Goal: Transaction & Acquisition: Subscribe to service/newsletter

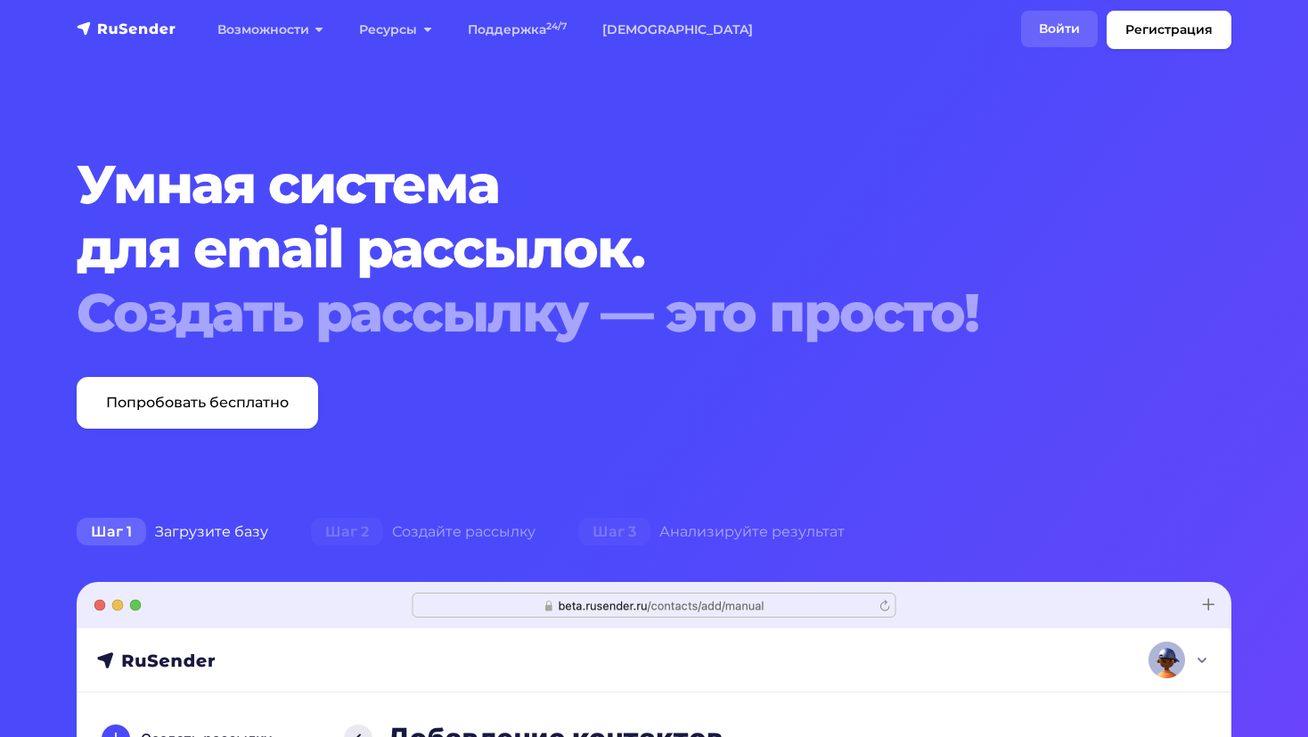
click at [1062, 21] on link "Войти" at bounding box center [1059, 29] width 77 height 37
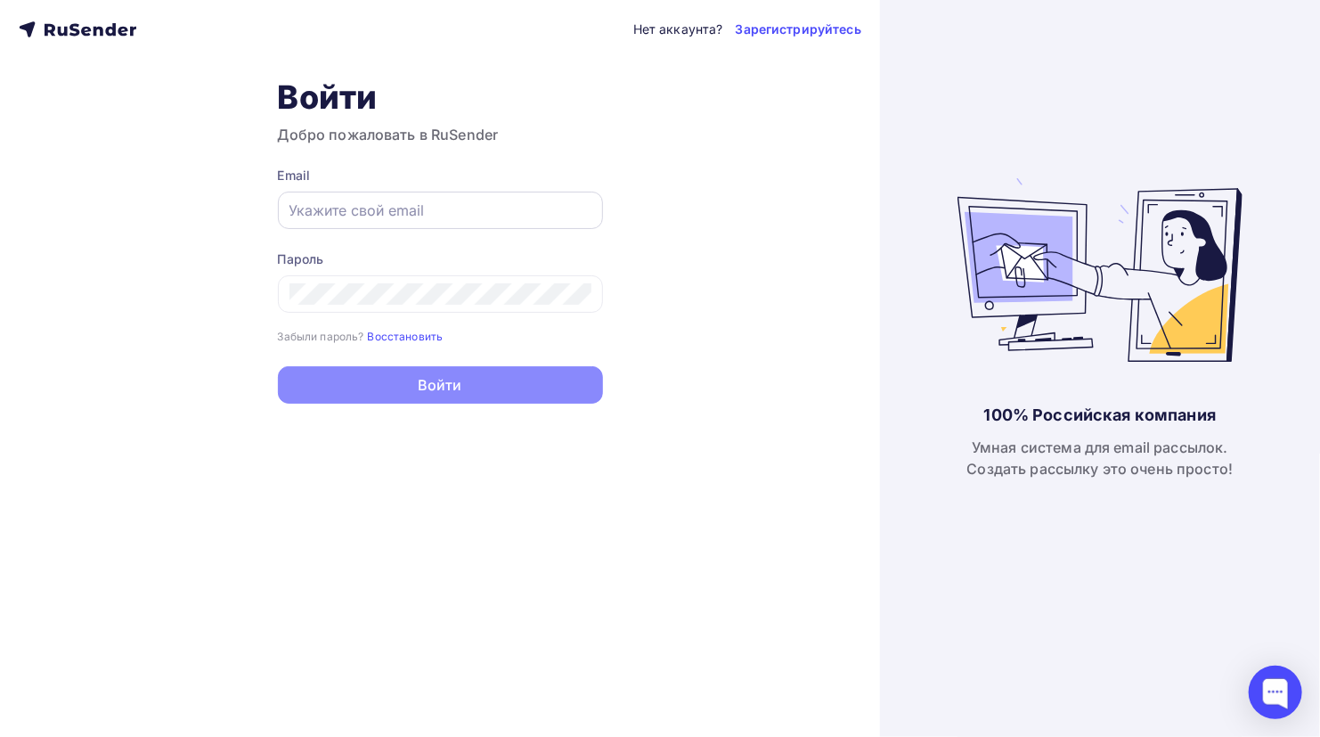
click at [536, 192] on div at bounding box center [440, 210] width 325 height 37
click at [536, 200] on input "text" at bounding box center [441, 210] width 302 height 21
type input "[EMAIL_ADDRESS][DOMAIN_NAME]"
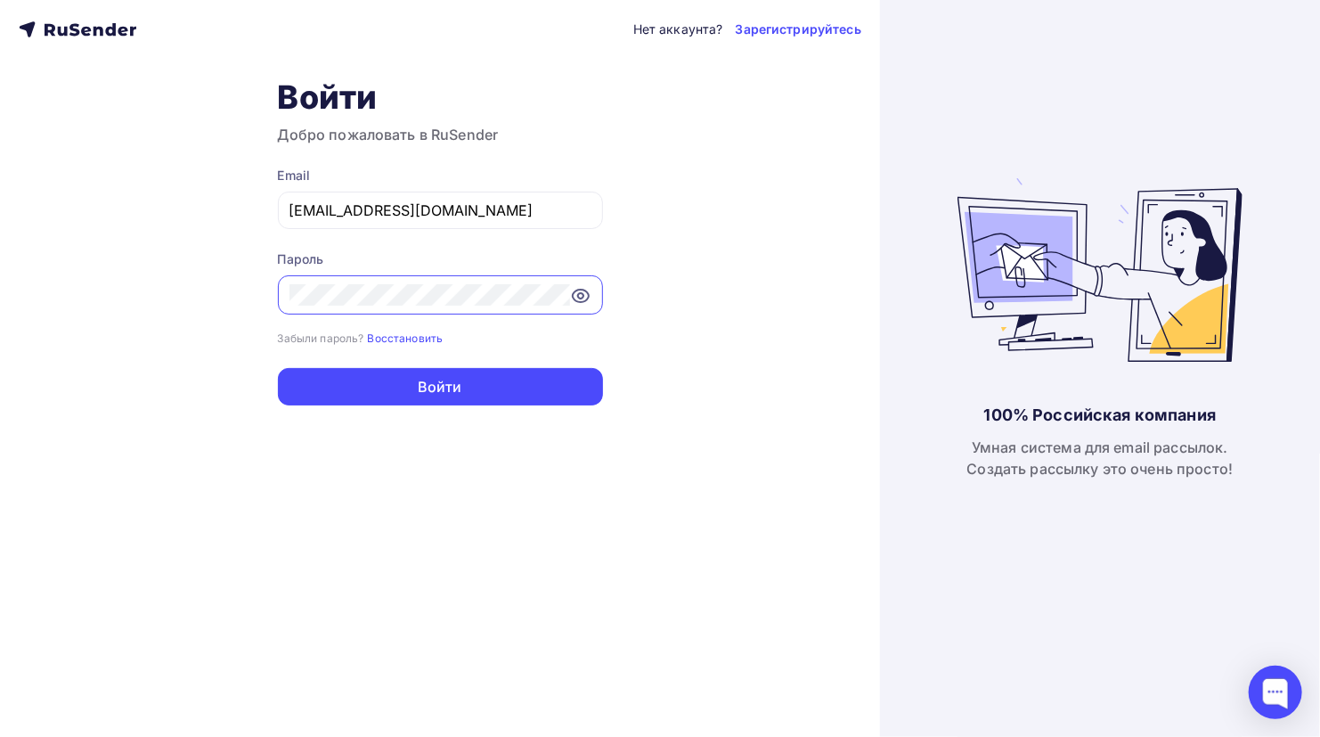
click at [573, 289] on icon at bounding box center [580, 295] width 21 height 21
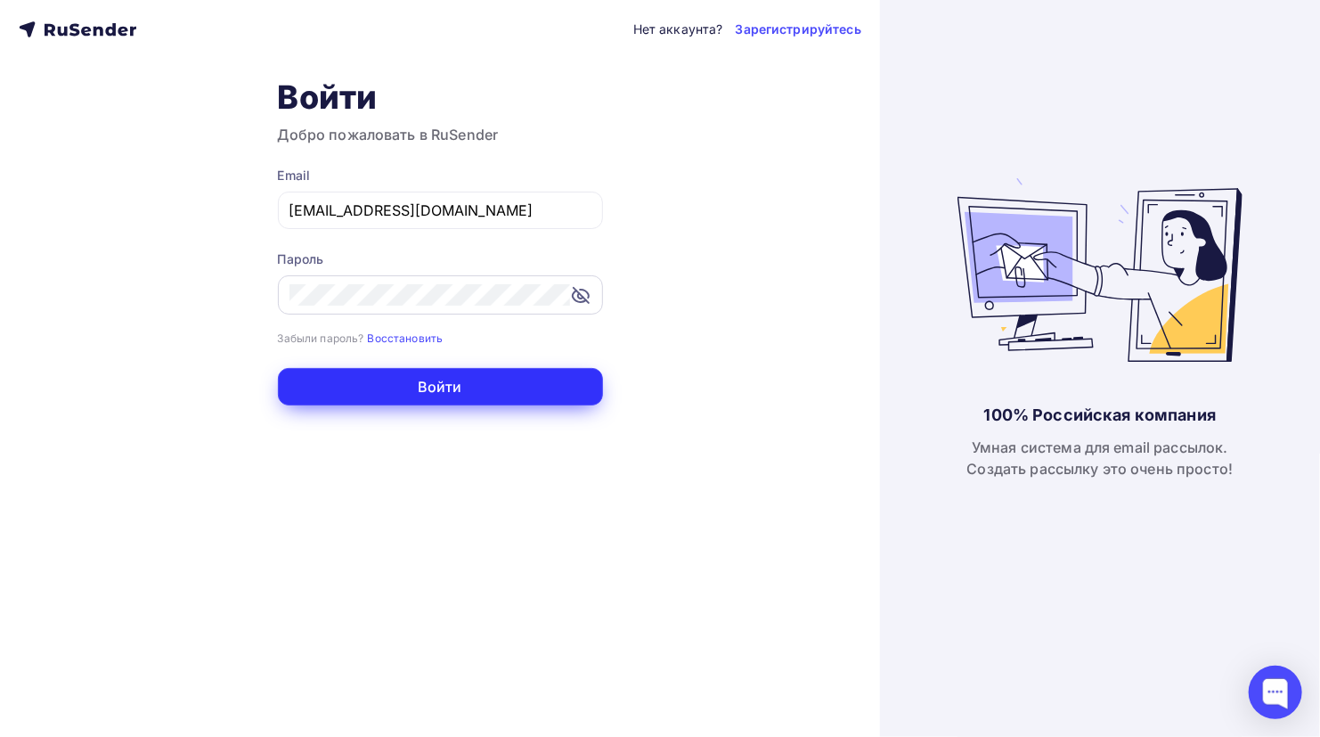
click at [490, 376] on button "Войти" at bounding box center [440, 386] width 325 height 37
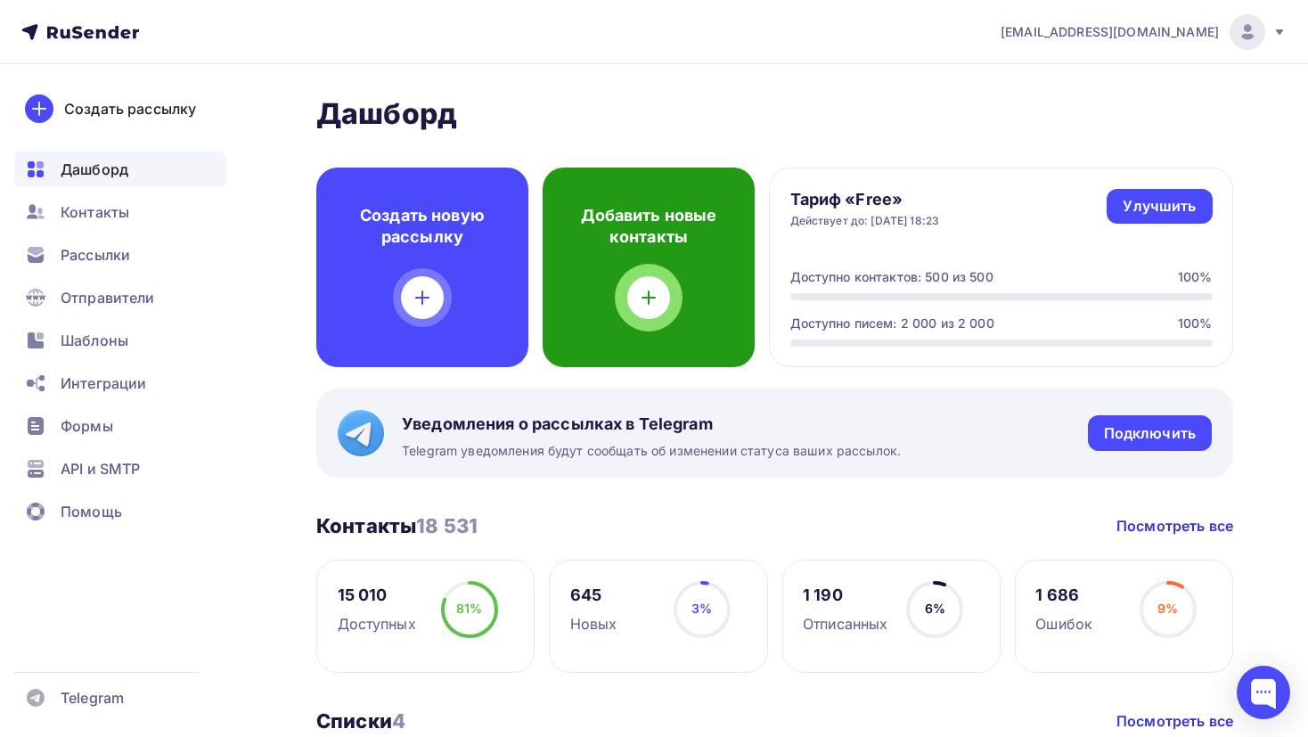
click at [678, 306] on div "Добавить новые контакты" at bounding box center [649, 267] width 212 height 200
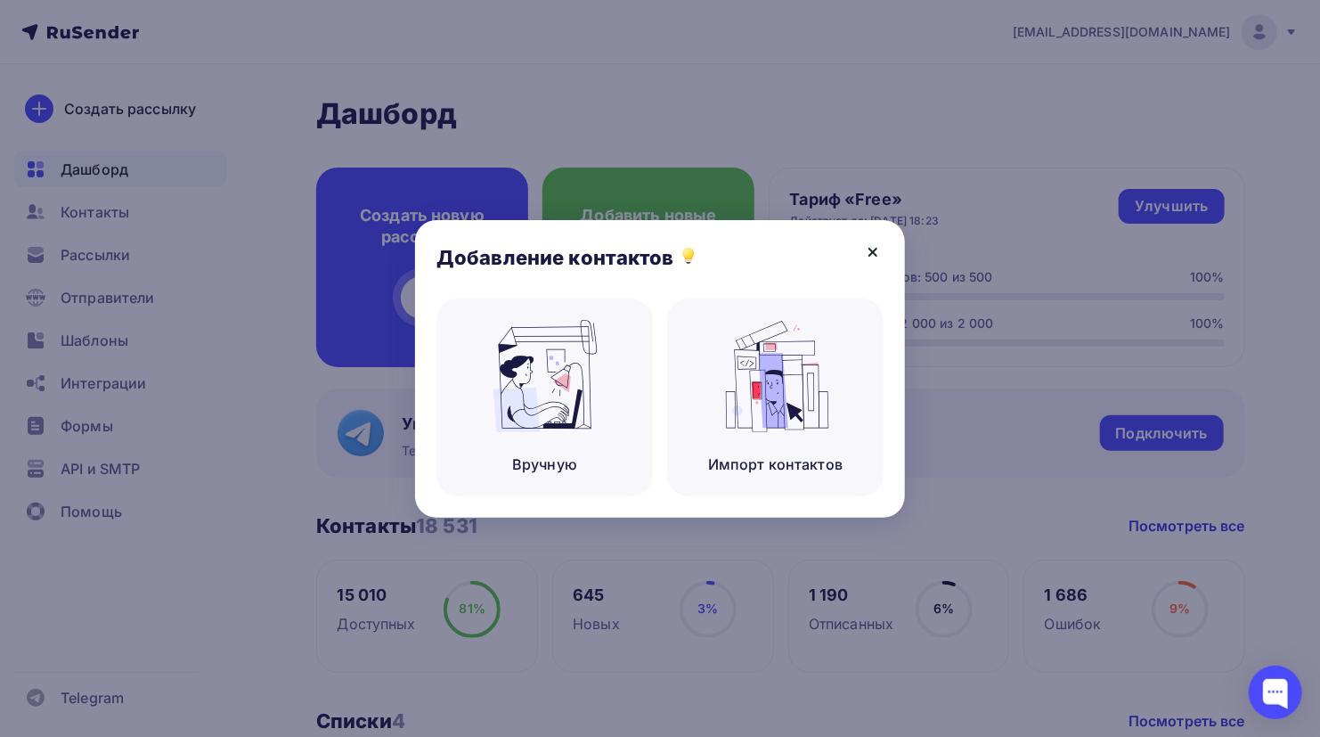
click at [879, 256] on icon at bounding box center [872, 251] width 21 height 21
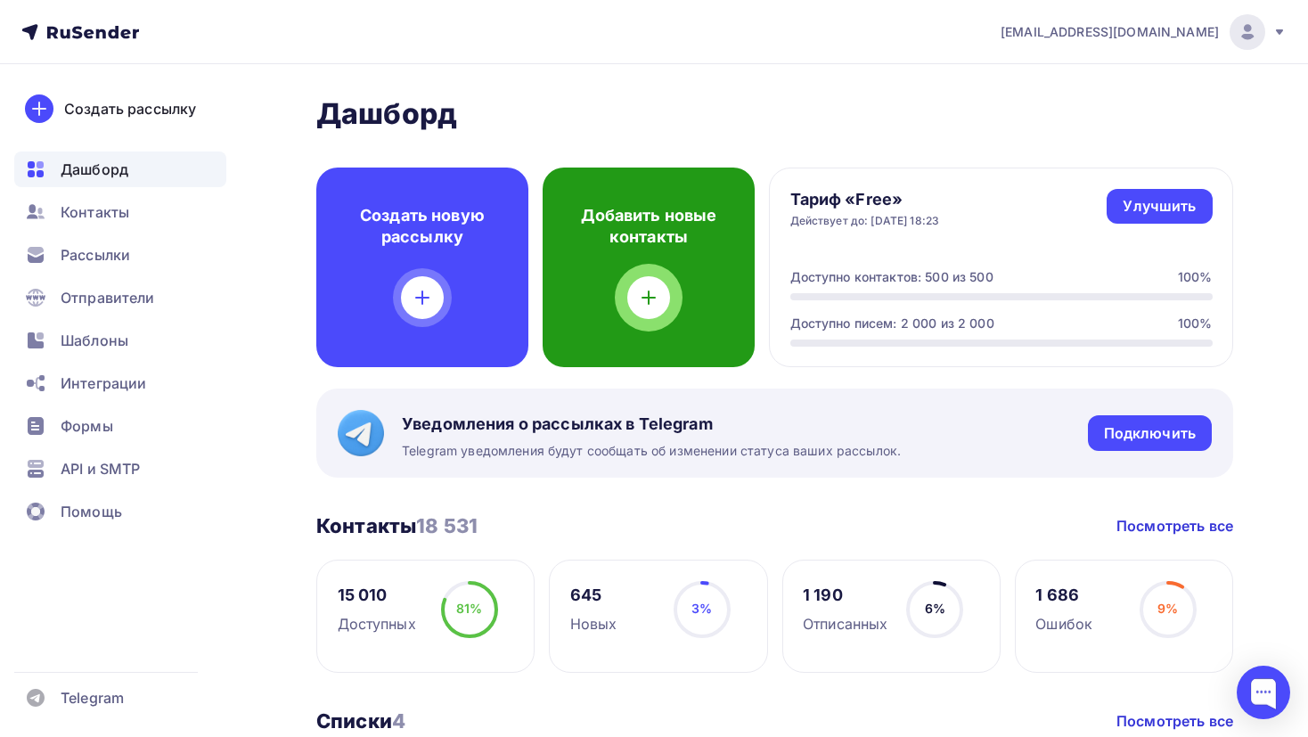
click at [649, 322] on div "Добавить новые контакты" at bounding box center [649, 267] width 212 height 200
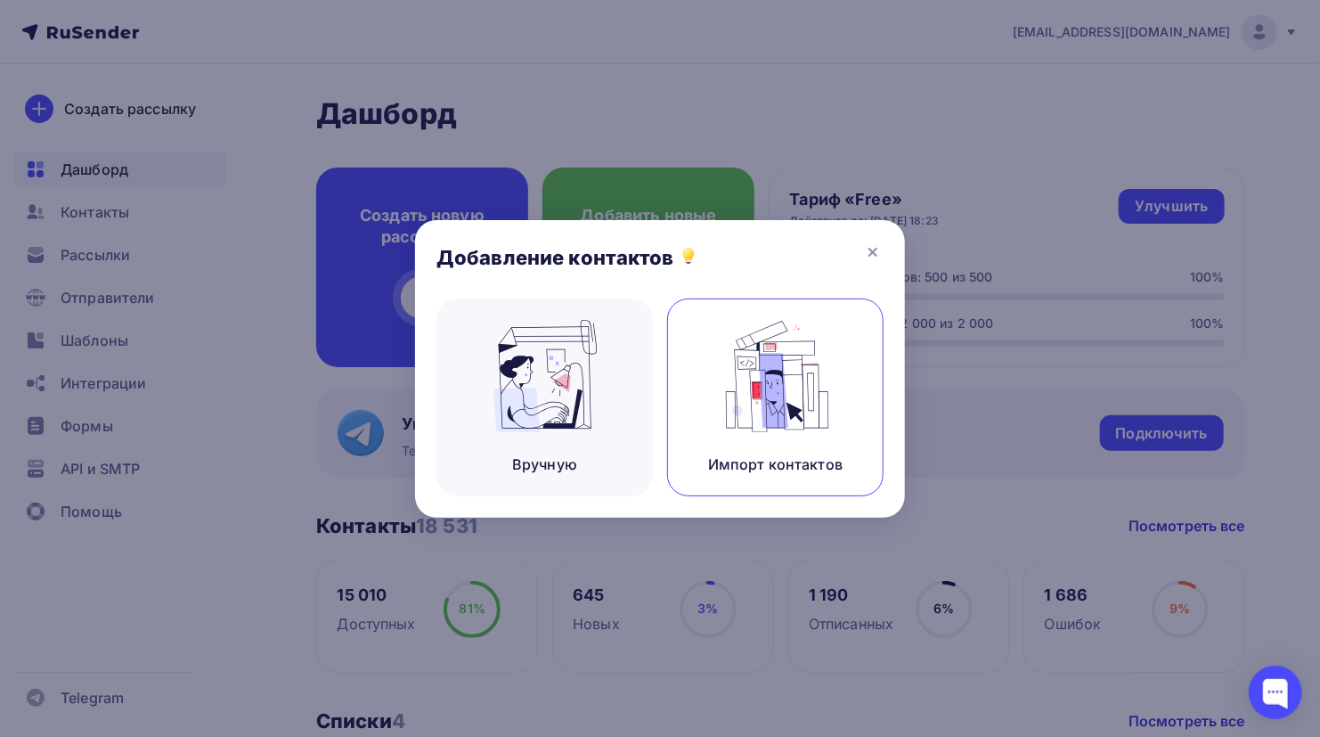
click at [749, 406] on img at bounding box center [775, 376] width 119 height 112
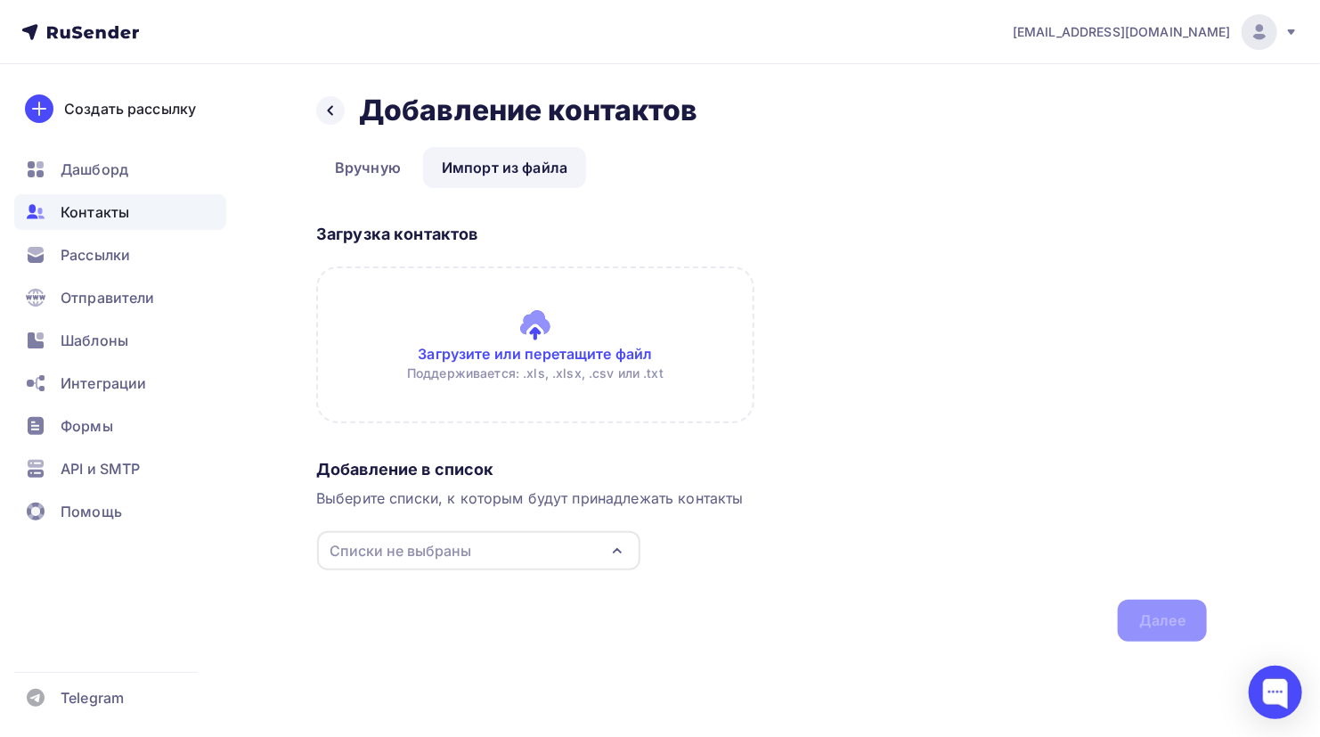
click at [569, 347] on input "file" at bounding box center [535, 344] width 438 height 157
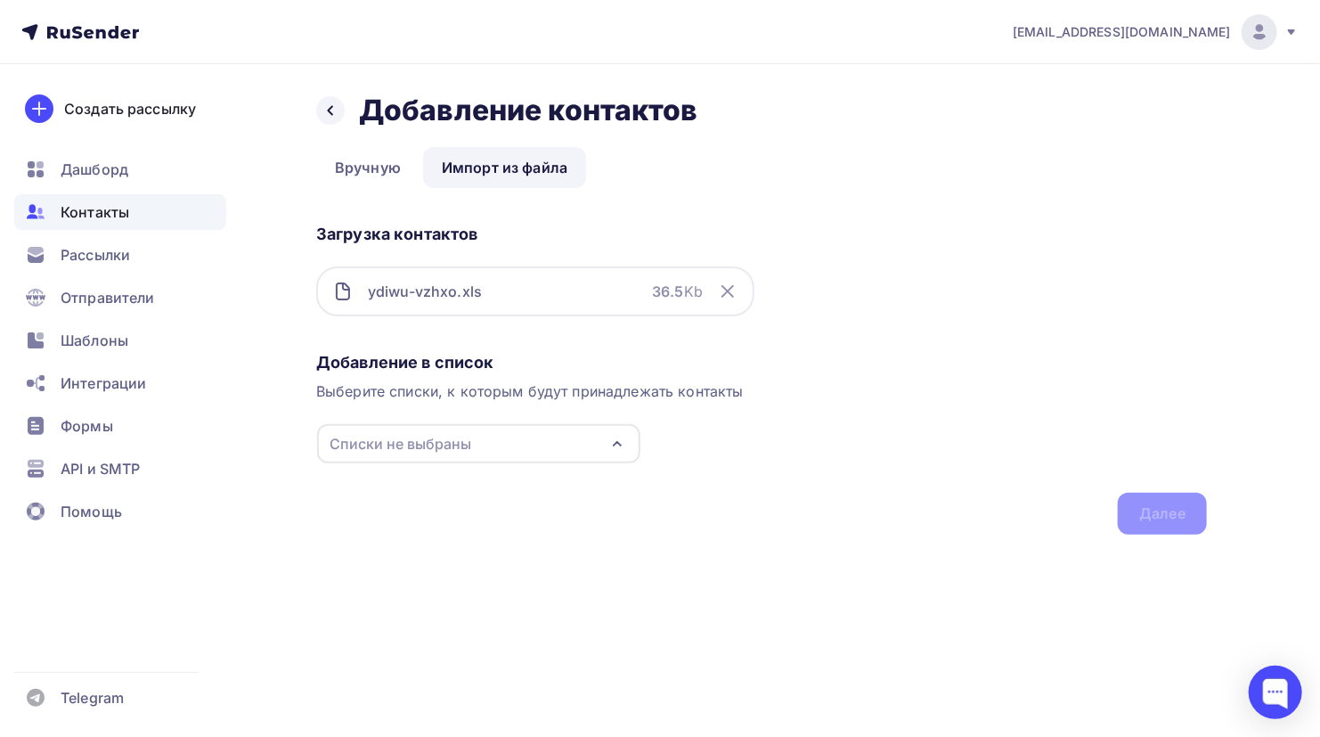
click at [594, 441] on div "Списки не выбраны" at bounding box center [478, 443] width 323 height 39
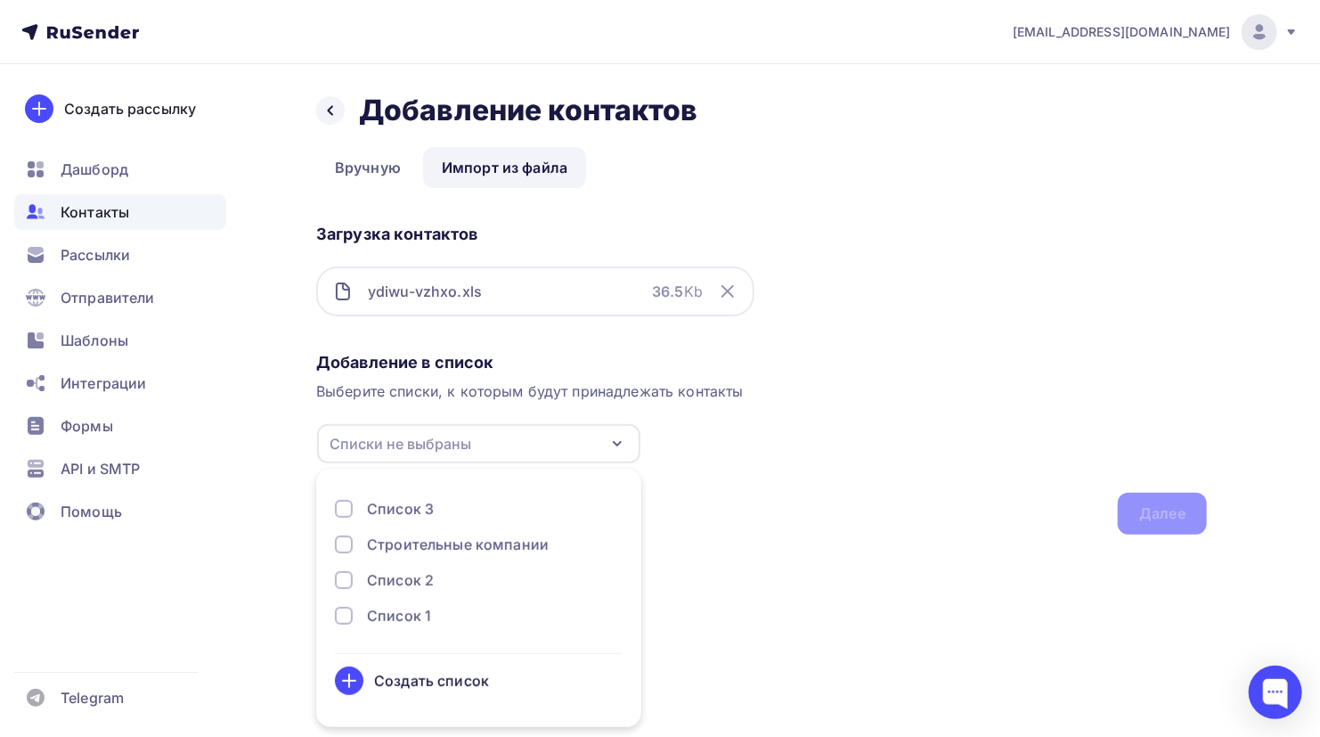
click at [423, 667] on div "Создать список" at bounding box center [479, 680] width 288 height 29
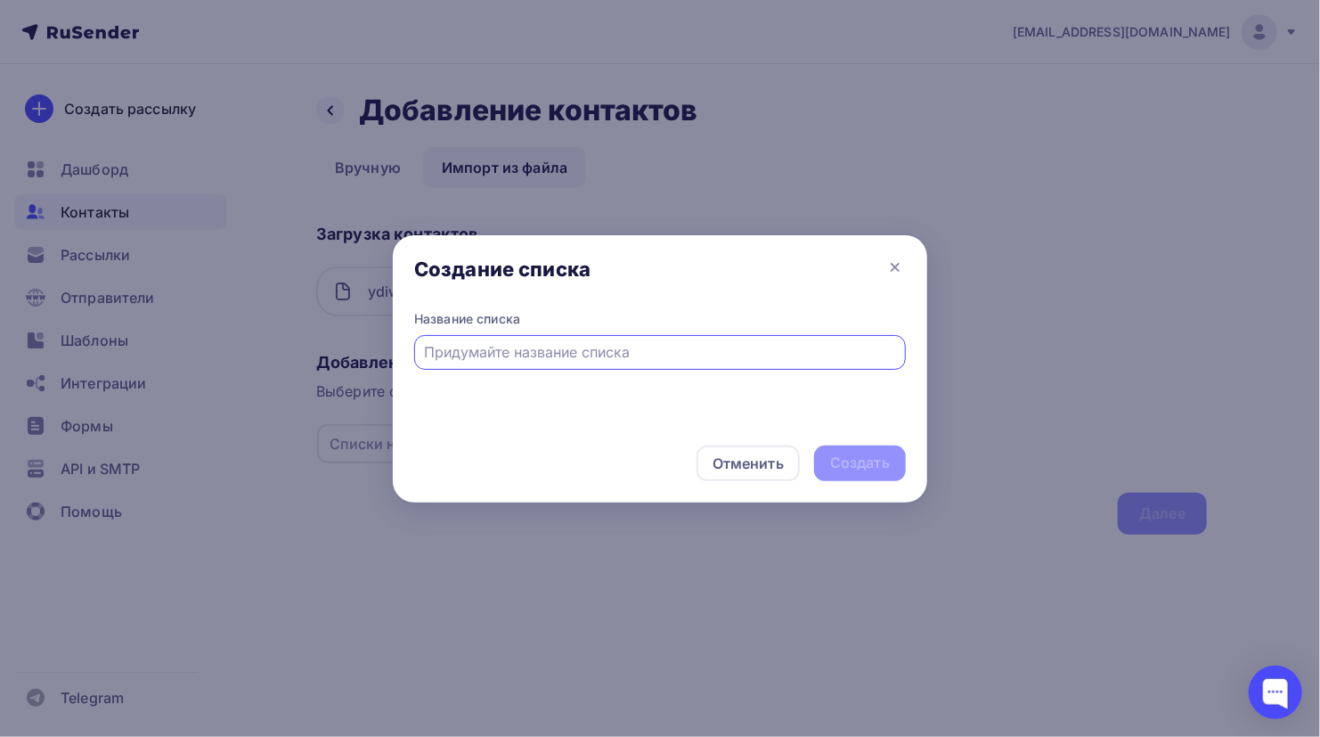
click at [541, 315] on div "Название списка" at bounding box center [660, 319] width 492 height 18
click at [538, 346] on input "text" at bounding box center [660, 351] width 471 height 21
type input "Грудницкая Ольга"
click at [879, 470] on div "Создать" at bounding box center [860, 463] width 60 height 20
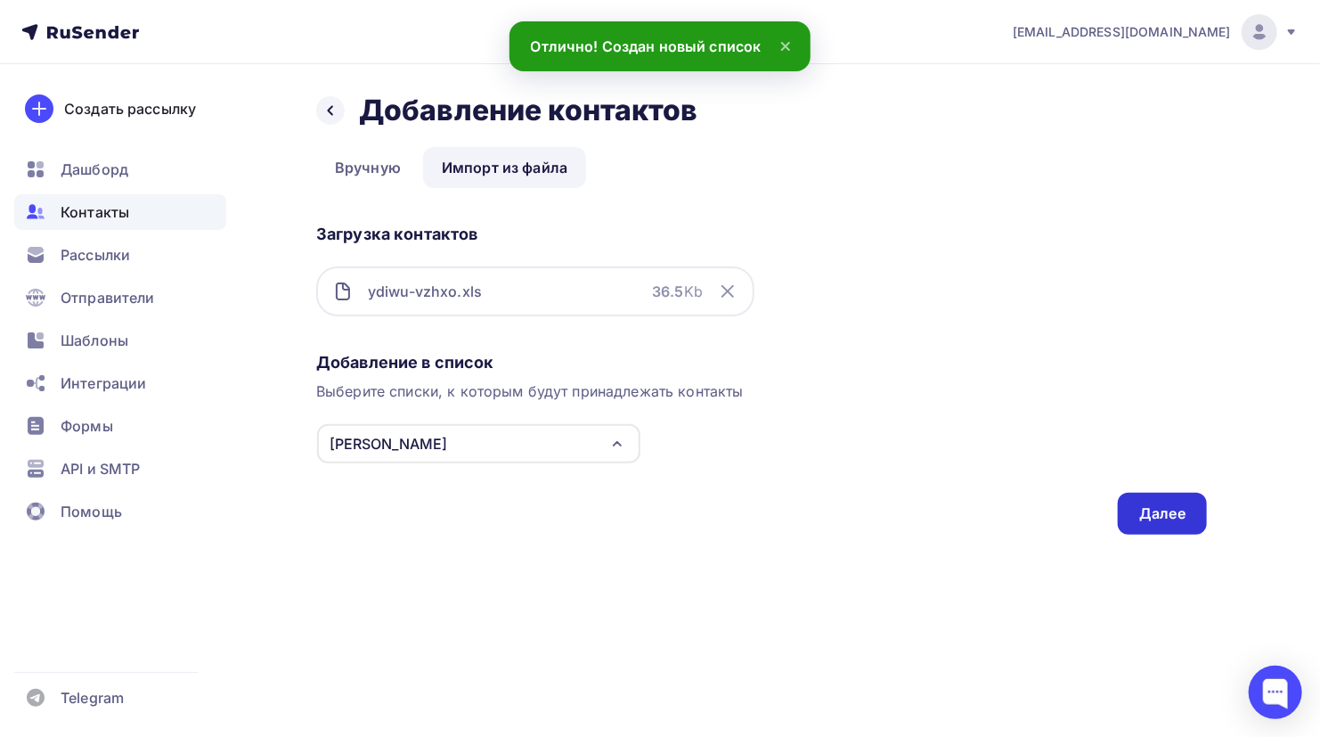
click at [1140, 514] on div "Далее" at bounding box center [1163, 513] width 46 height 20
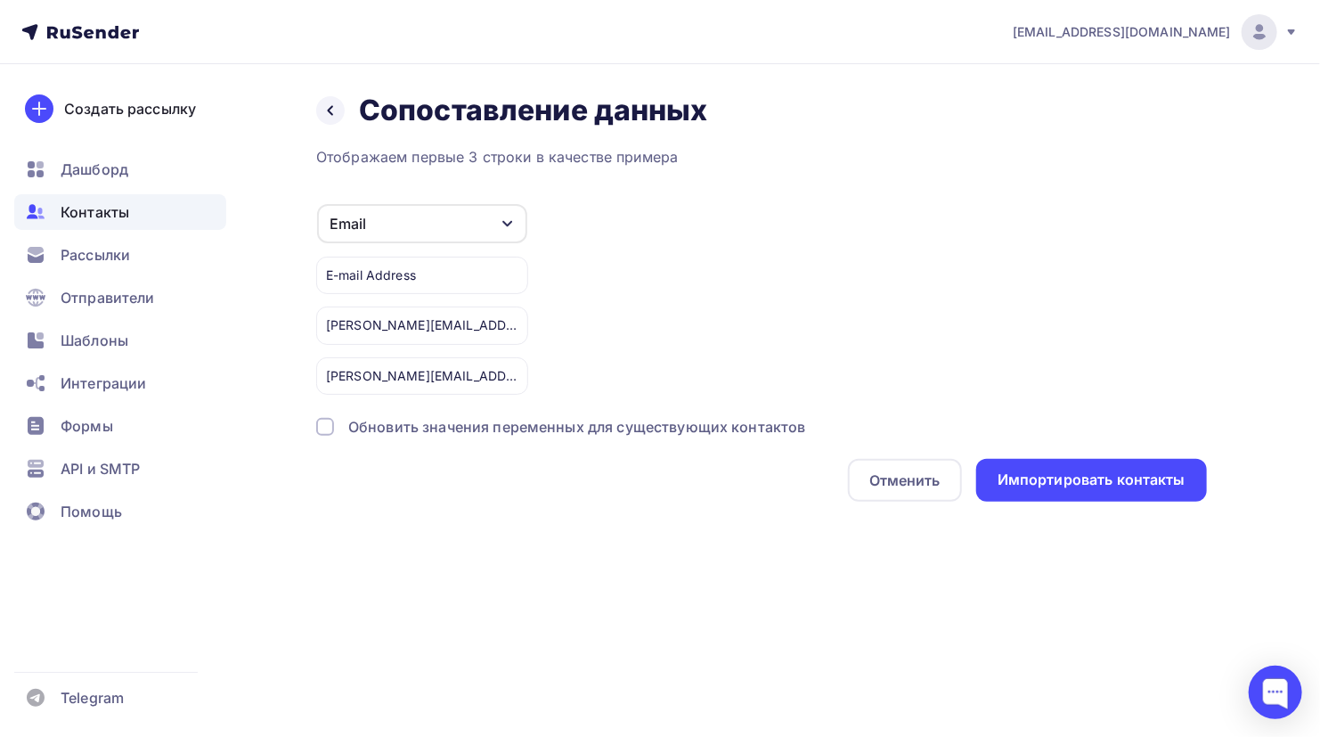
click at [487, 260] on div "E-mail Address" at bounding box center [422, 275] width 212 height 37
click at [870, 464] on div "Отменить" at bounding box center [905, 480] width 114 height 43
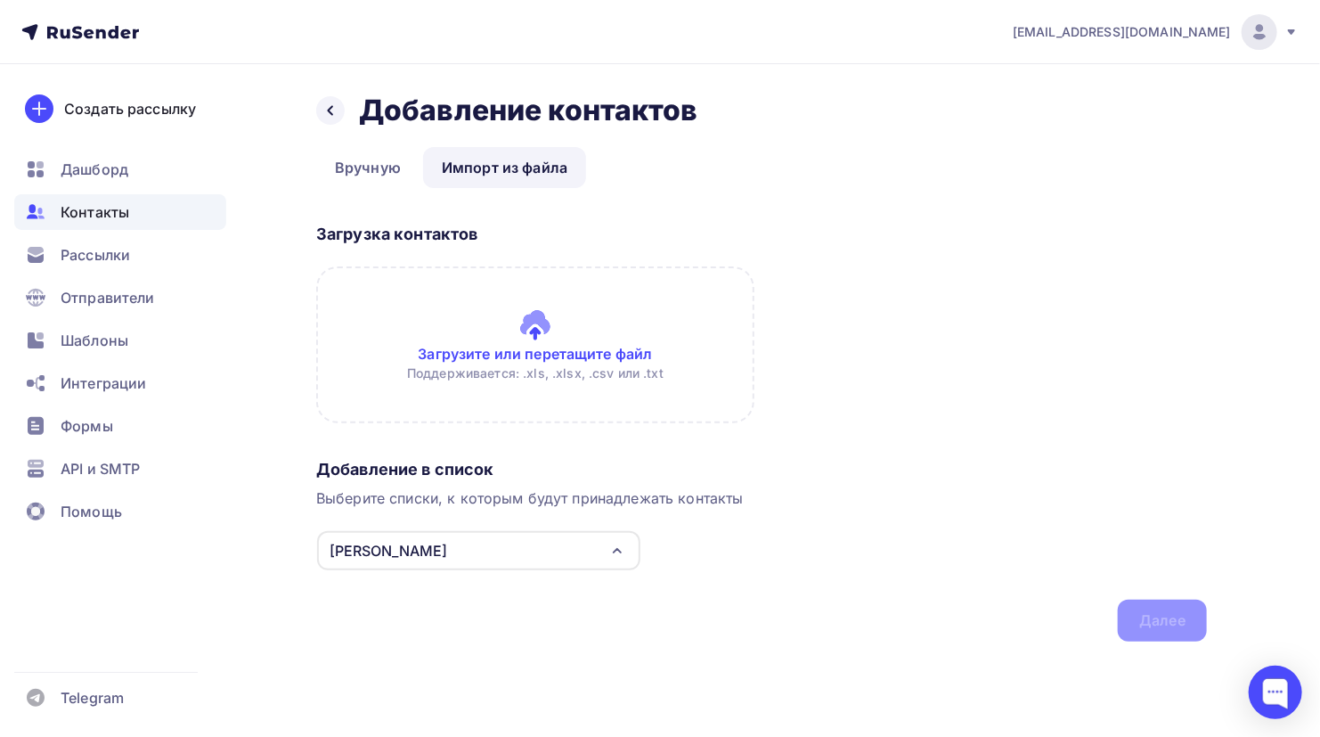
click at [494, 339] on input "file" at bounding box center [535, 344] width 438 height 157
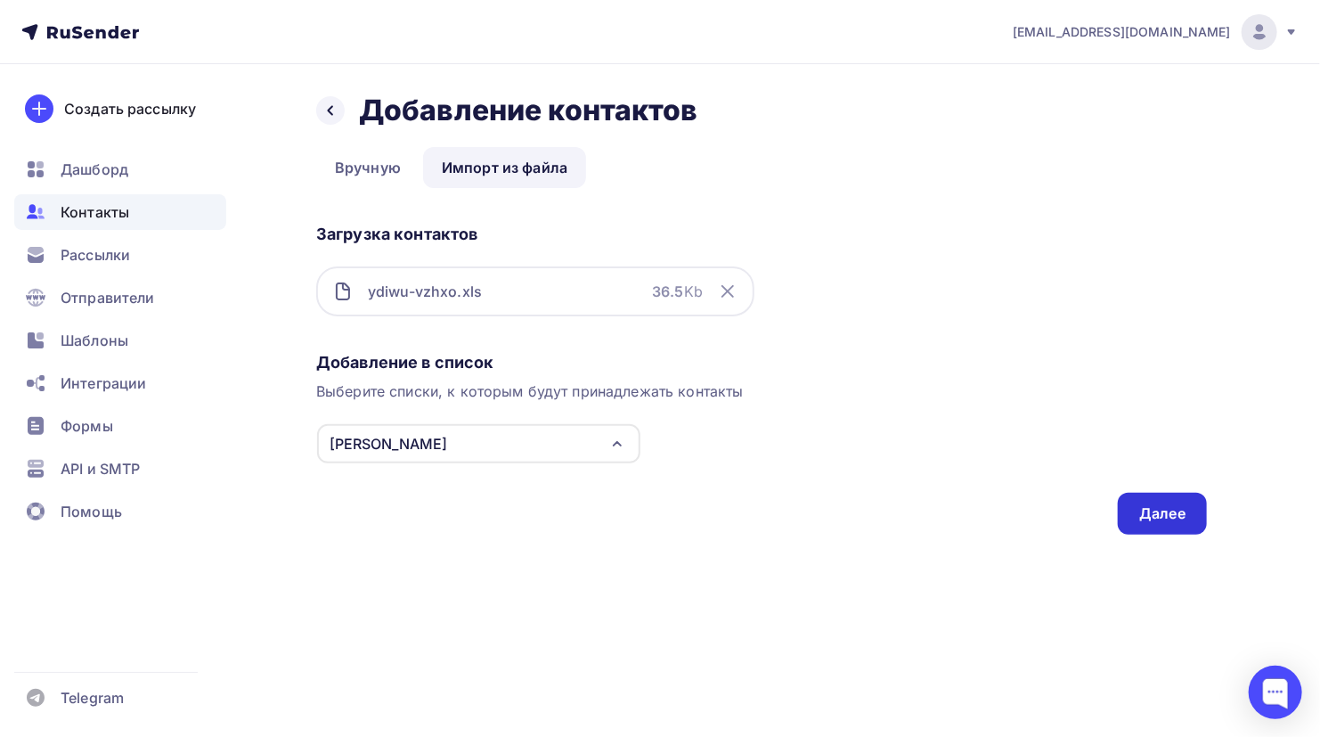
click at [1173, 527] on div "Далее" at bounding box center [1162, 514] width 89 height 42
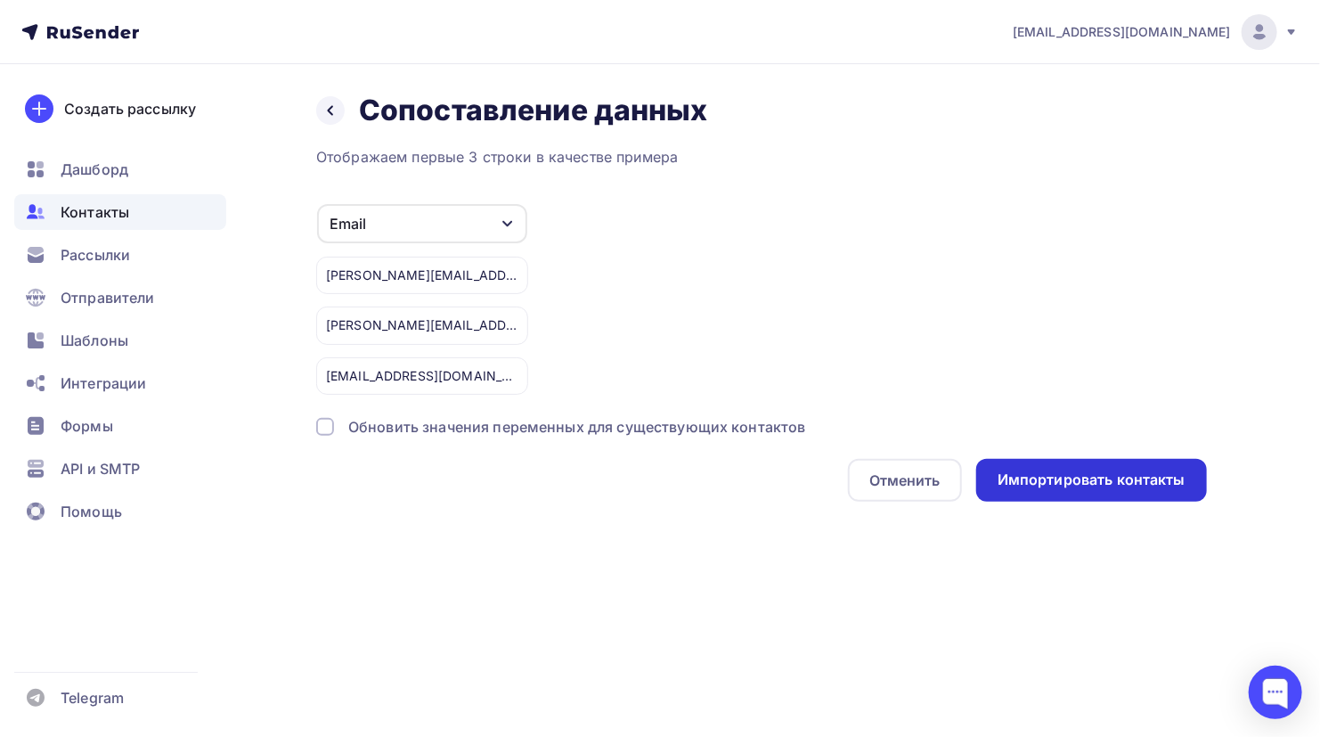
click at [1066, 486] on div "Импортировать контакты" at bounding box center [1092, 480] width 188 height 20
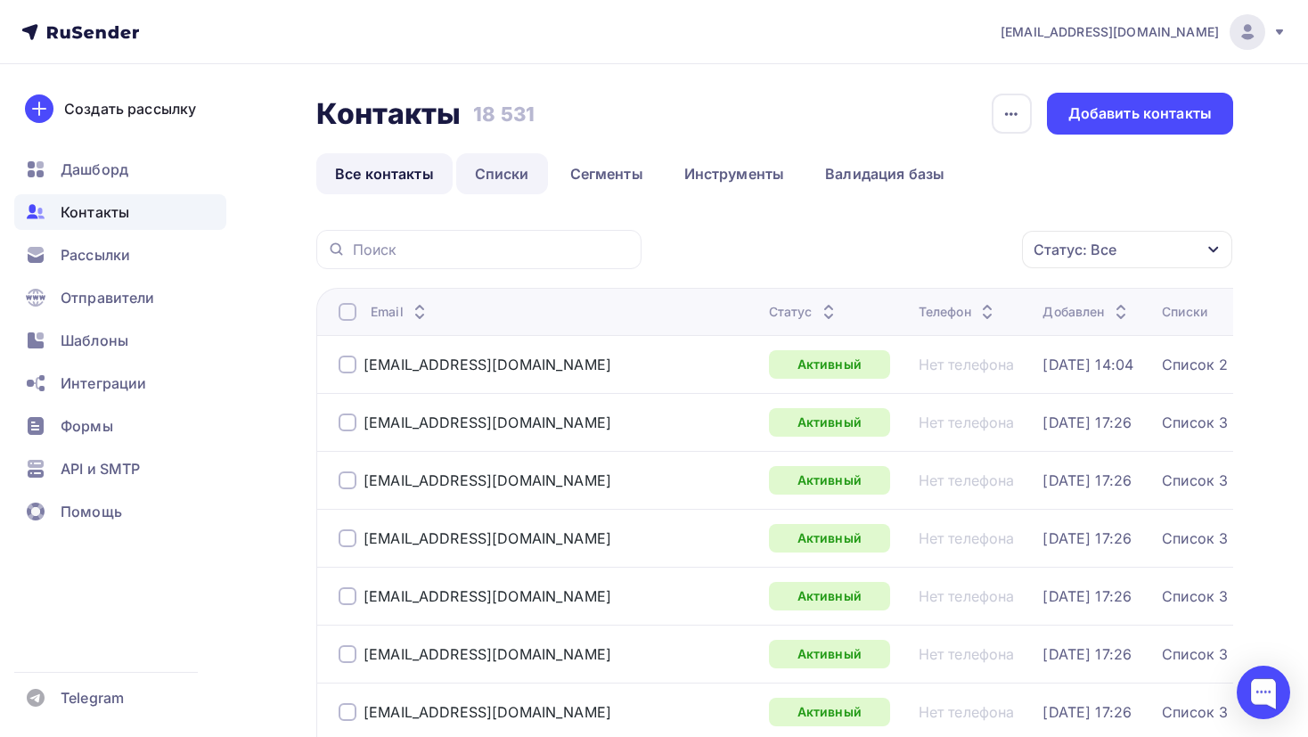
click at [512, 176] on link "Списки" at bounding box center [502, 173] width 92 height 41
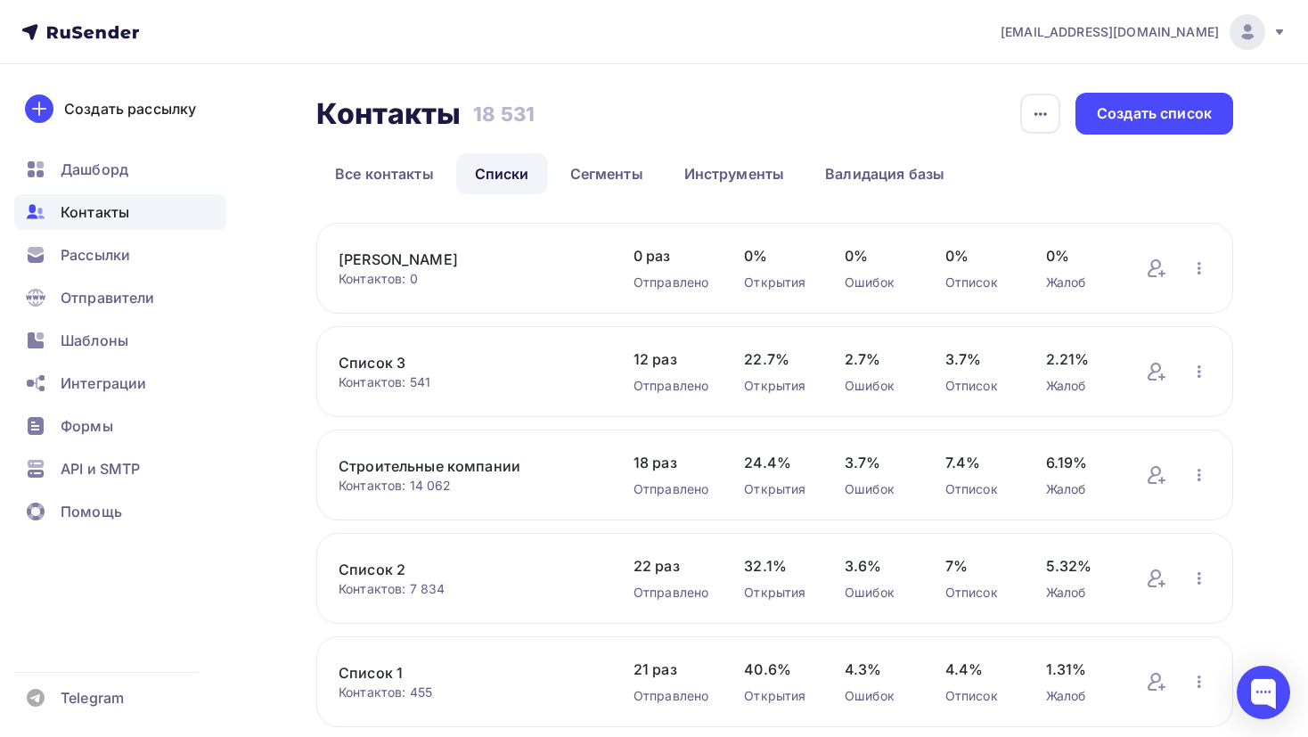
click at [416, 254] on link "Грудницкая Ольга" at bounding box center [468, 259] width 259 height 21
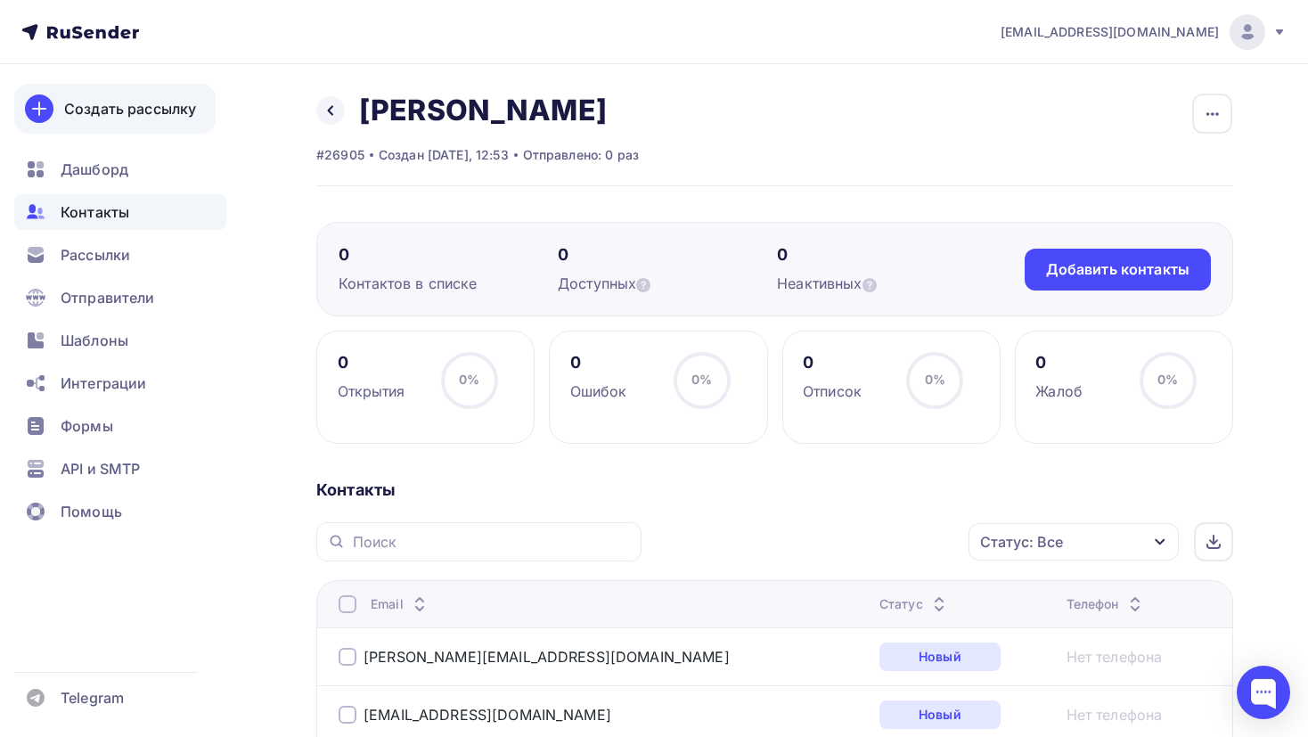
click at [77, 123] on link "Создать рассылку" at bounding box center [114, 109] width 201 height 50
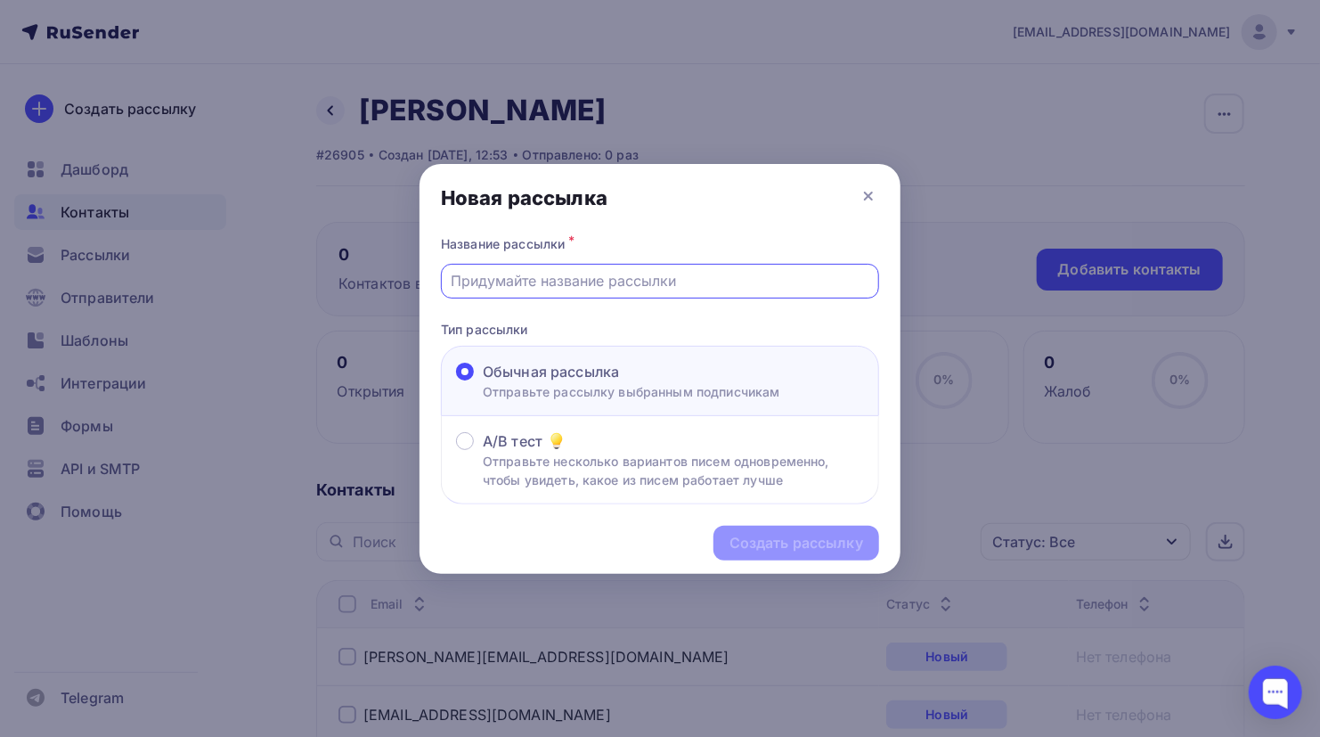
click at [669, 290] on input "text" at bounding box center [661, 280] width 418 height 21
type input "ы"
click at [772, 551] on div "Создать рассылку" at bounding box center [797, 543] width 134 height 20
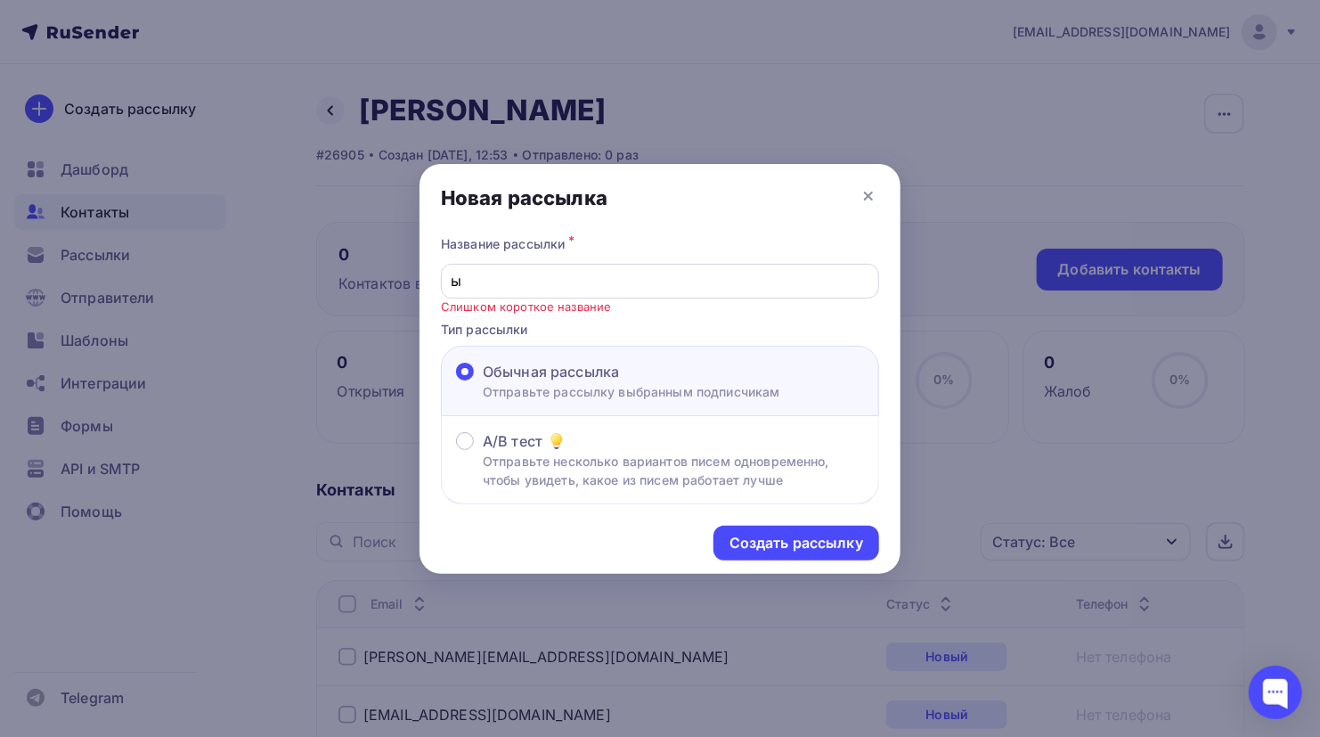
click at [525, 292] on div "ы" at bounding box center [660, 281] width 438 height 35
click at [496, 284] on input "ы" at bounding box center [661, 280] width 418 height 21
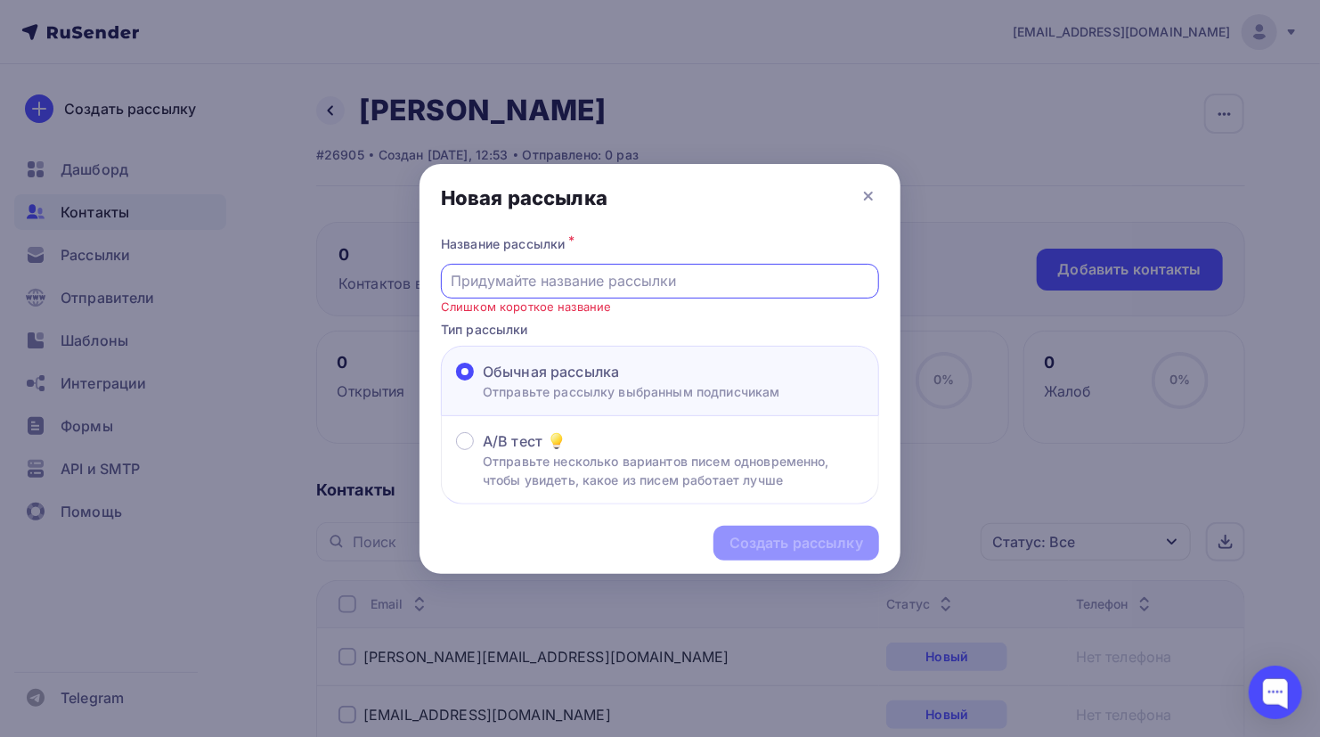
type input "\"
type input "тест"
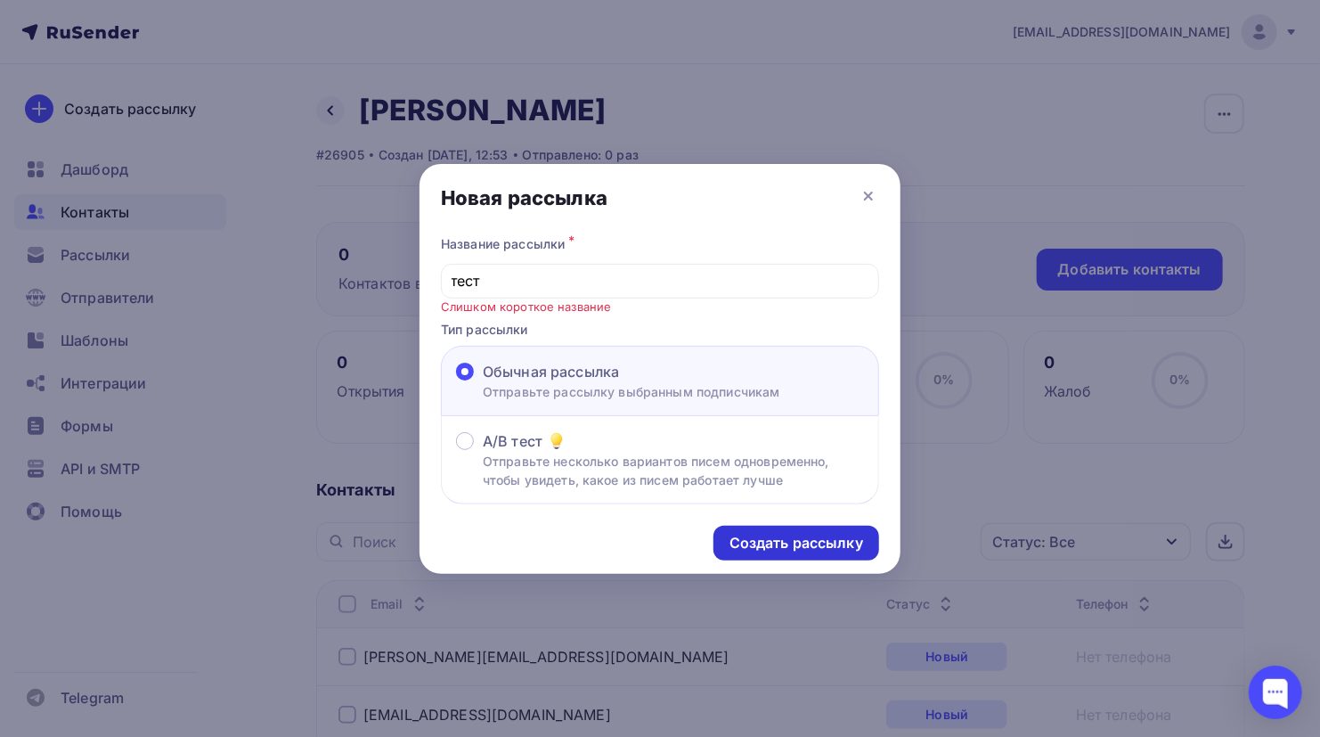
click at [795, 542] on div "Создать рассылку" at bounding box center [797, 543] width 134 height 20
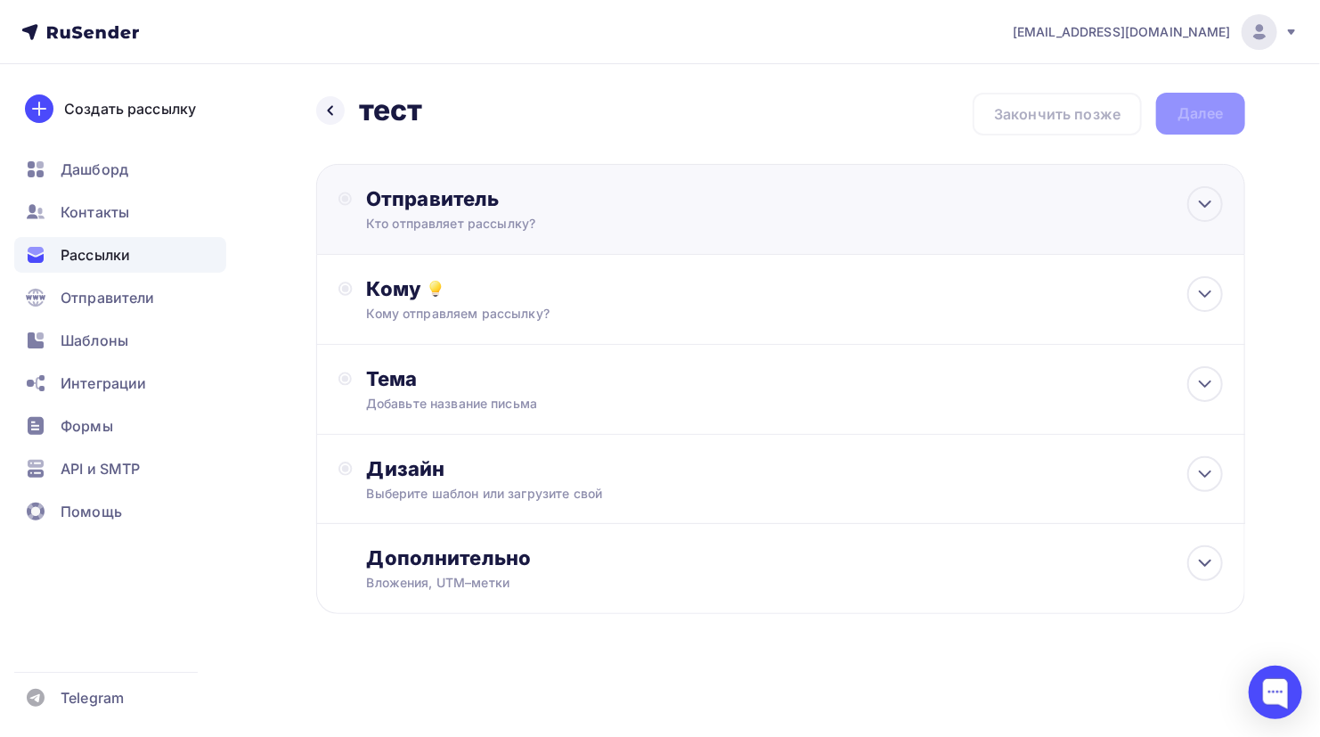
click at [539, 235] on div "Отправитель Кто отправляет рассылку? Email * design@comfortrooms.ru design@comf…" at bounding box center [780, 209] width 929 height 91
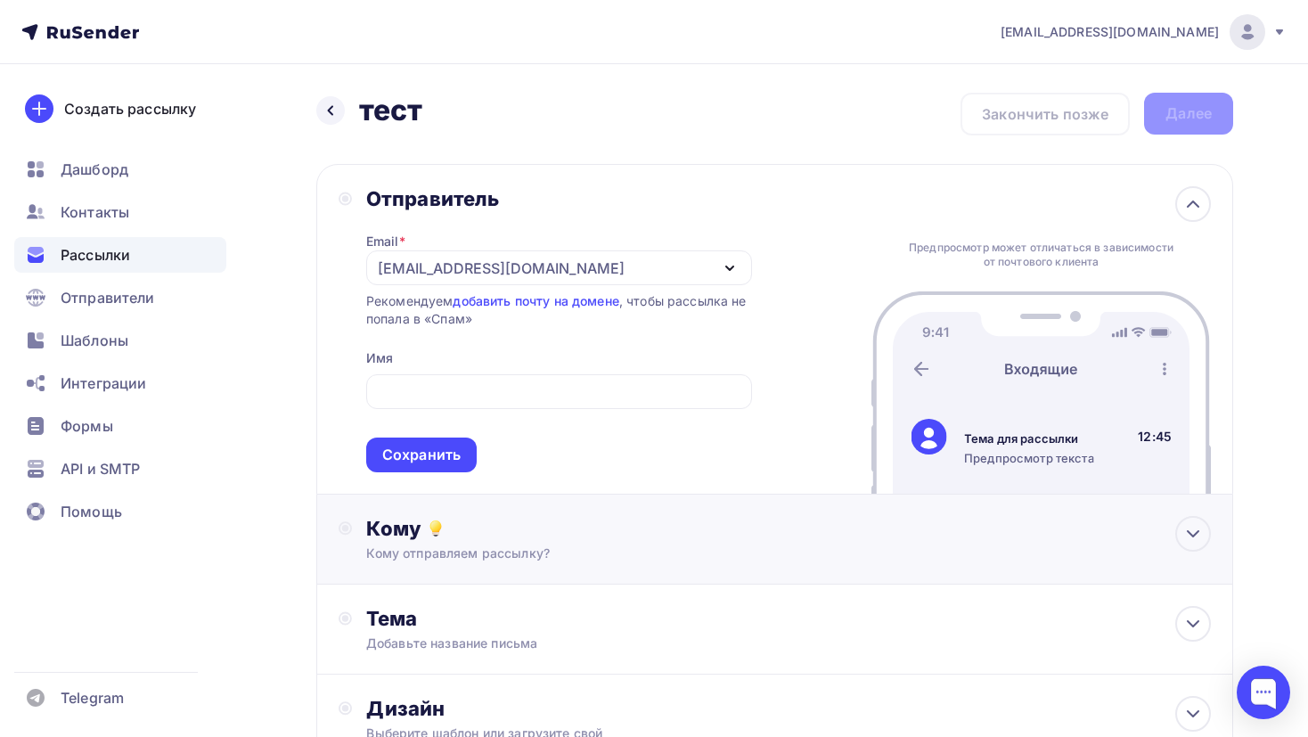
click at [669, 544] on div "Кому отправляем рассылку?" at bounding box center [746, 553] width 760 height 18
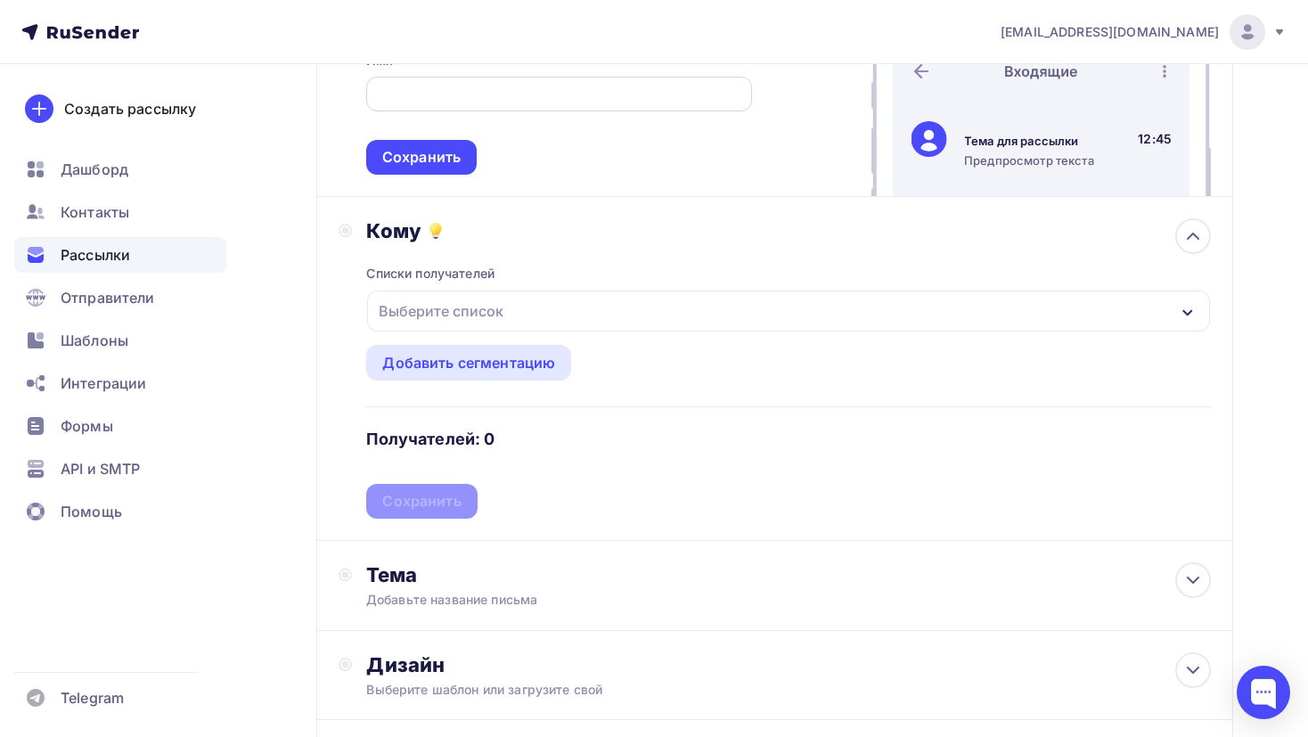
scroll to position [335, 0]
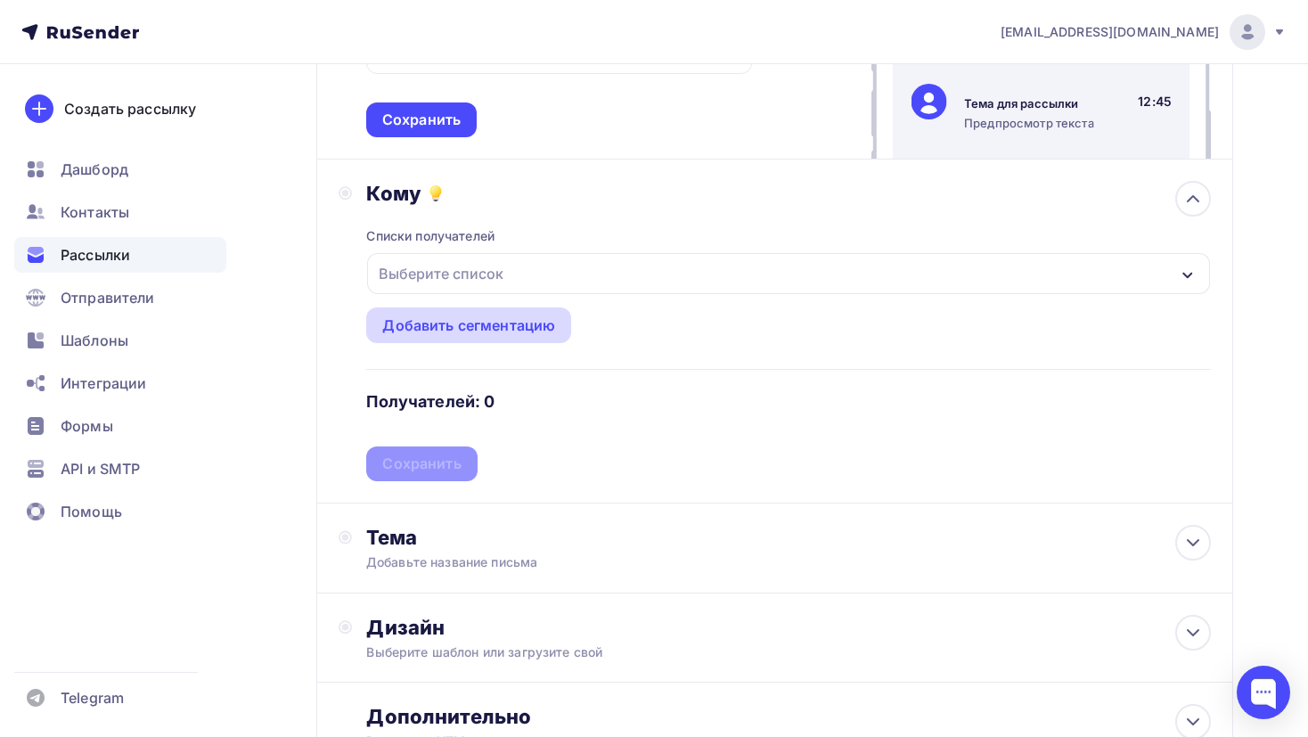
click at [515, 331] on div "Добавить сегментацию" at bounding box center [468, 325] width 173 height 21
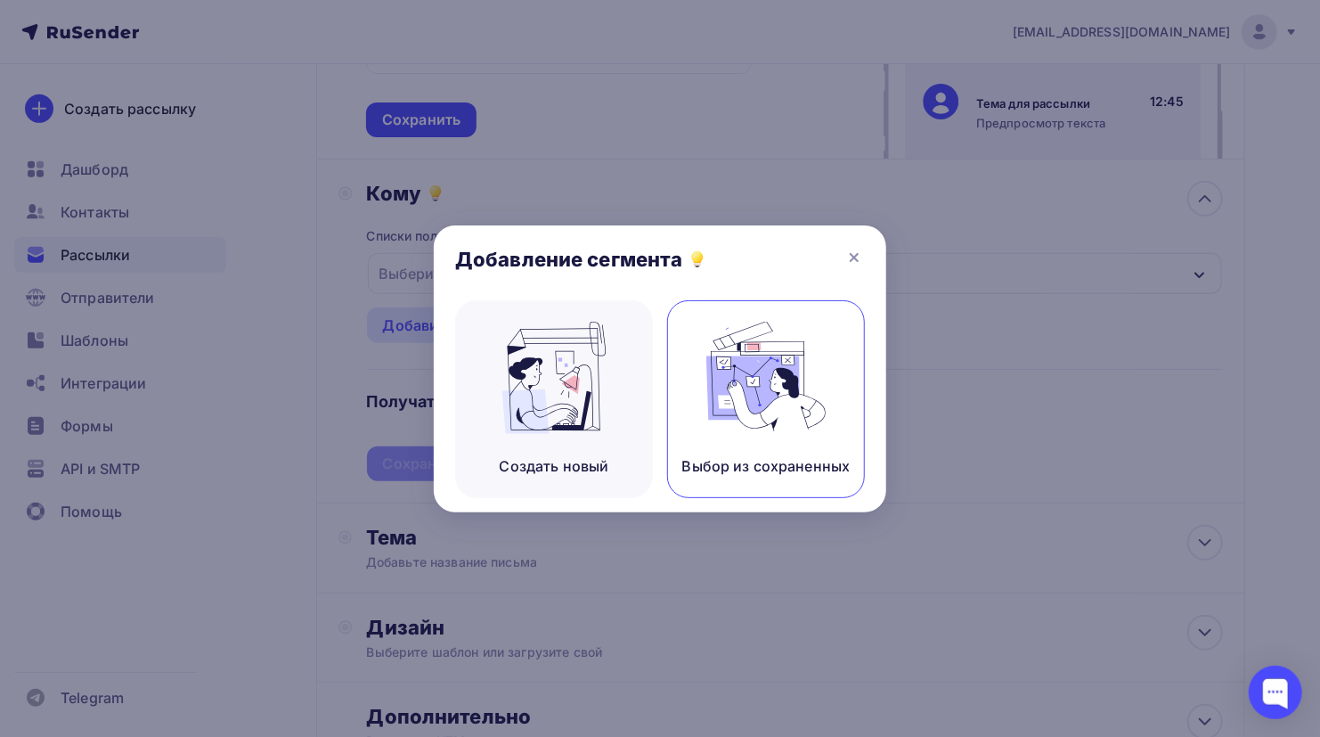
click at [755, 410] on img at bounding box center [766, 378] width 119 height 112
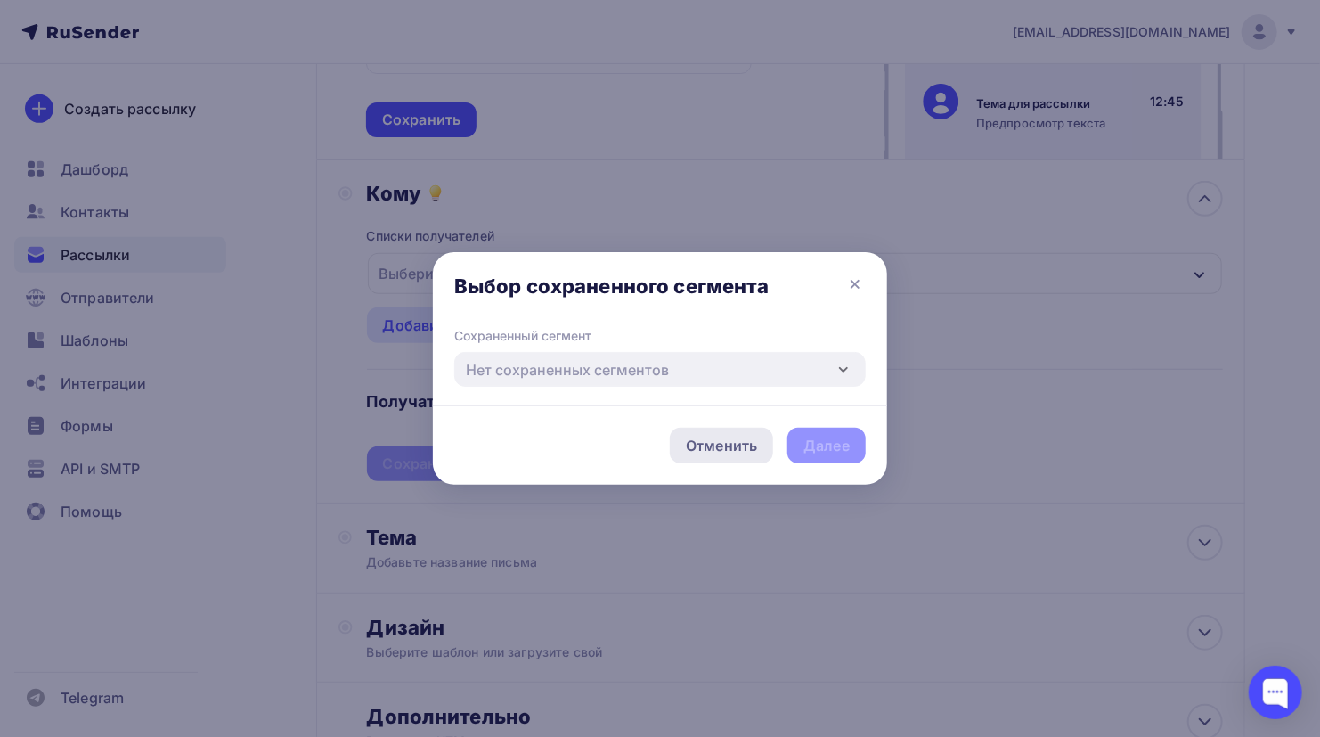
click at [755, 442] on div "Отменить" at bounding box center [721, 445] width 71 height 21
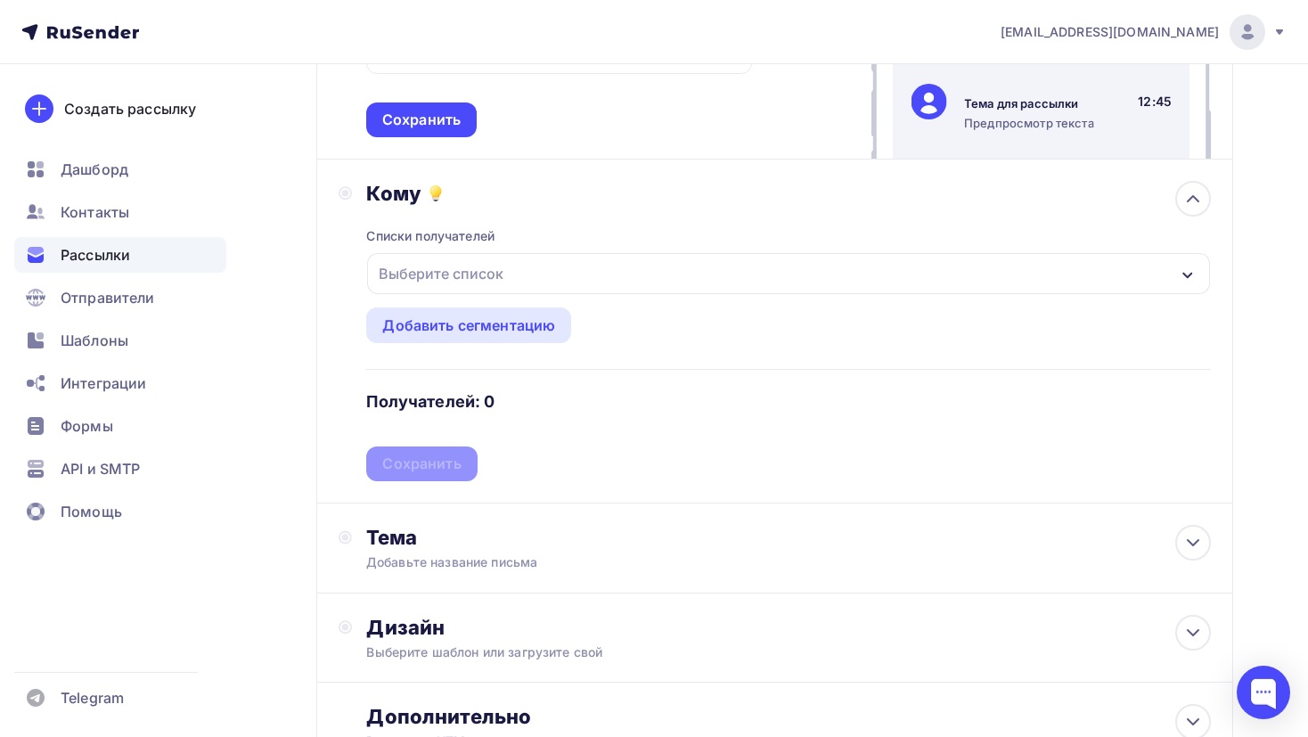
click at [593, 264] on div "Выберите список" at bounding box center [788, 273] width 843 height 41
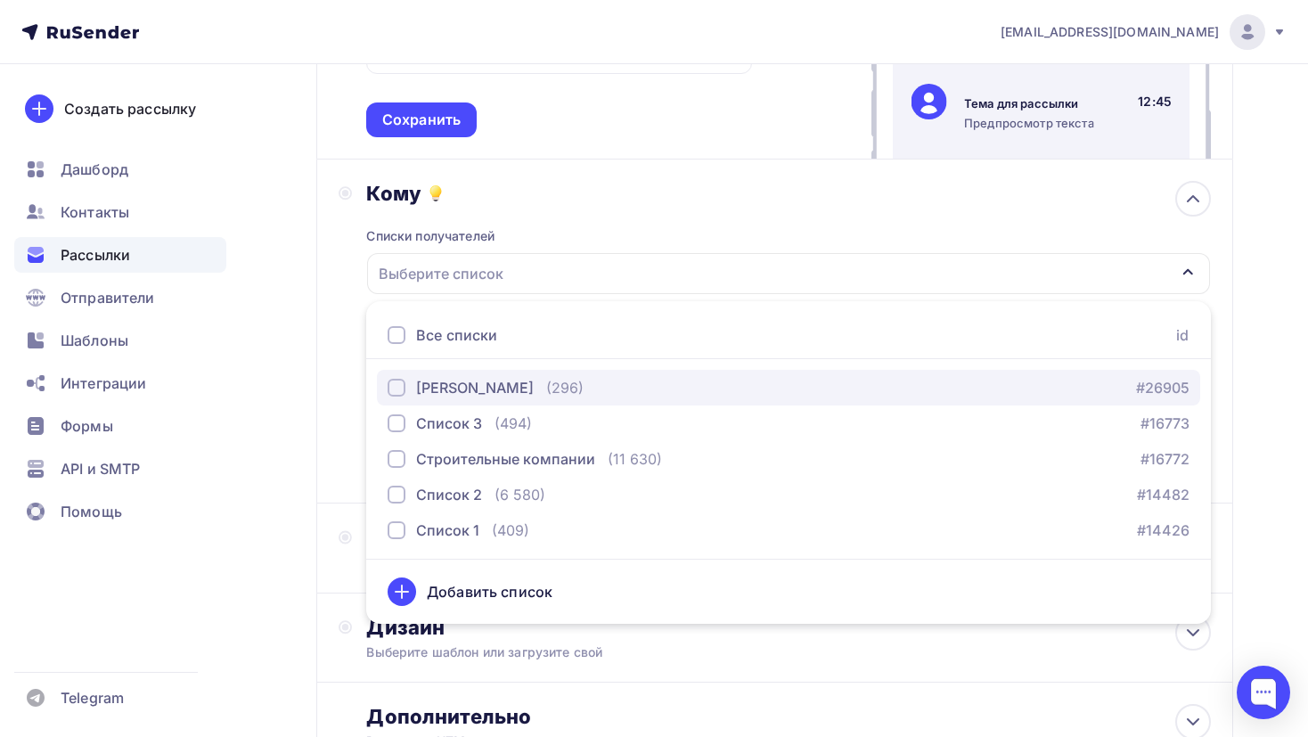
click at [514, 381] on div "Грудницкая Ольга" at bounding box center [475, 387] width 118 height 21
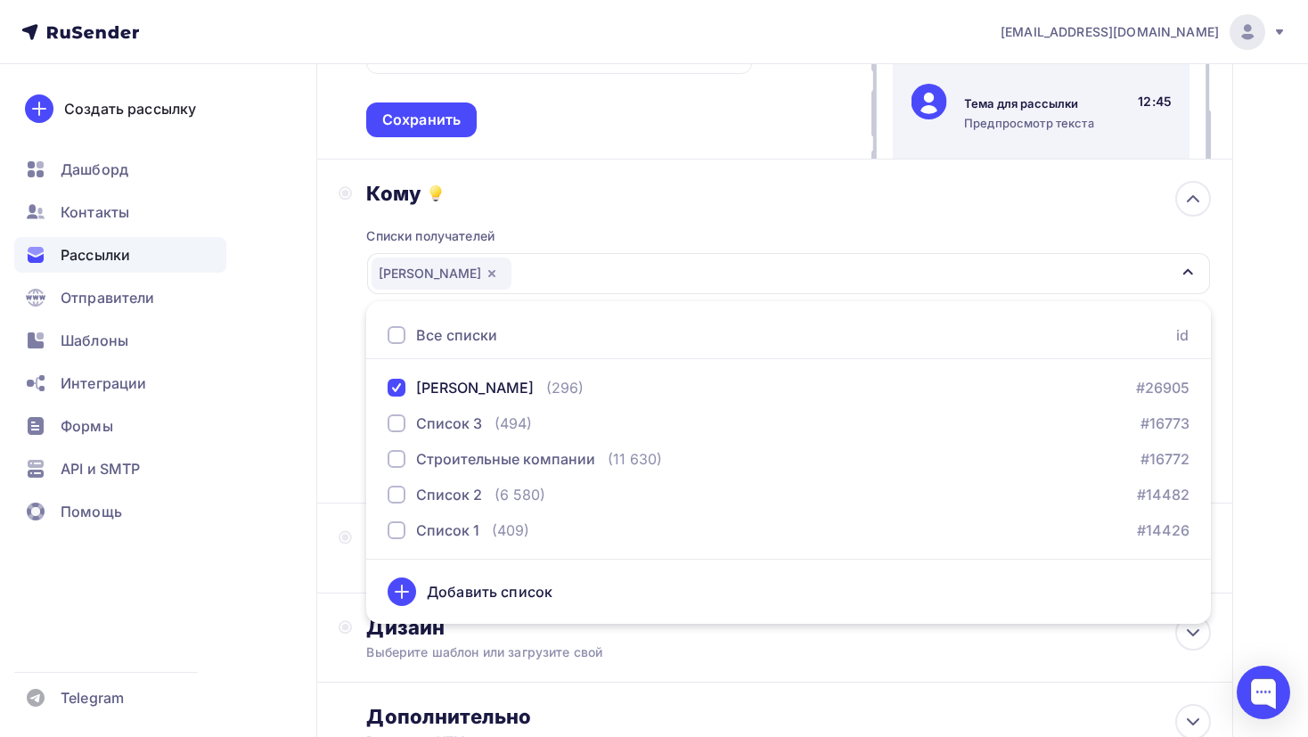
click at [325, 403] on div "Кому Списки получателей Грудницкая Ольга Все списки id Грудницкая Ольга (296) #…" at bounding box center [774, 331] width 917 height 344
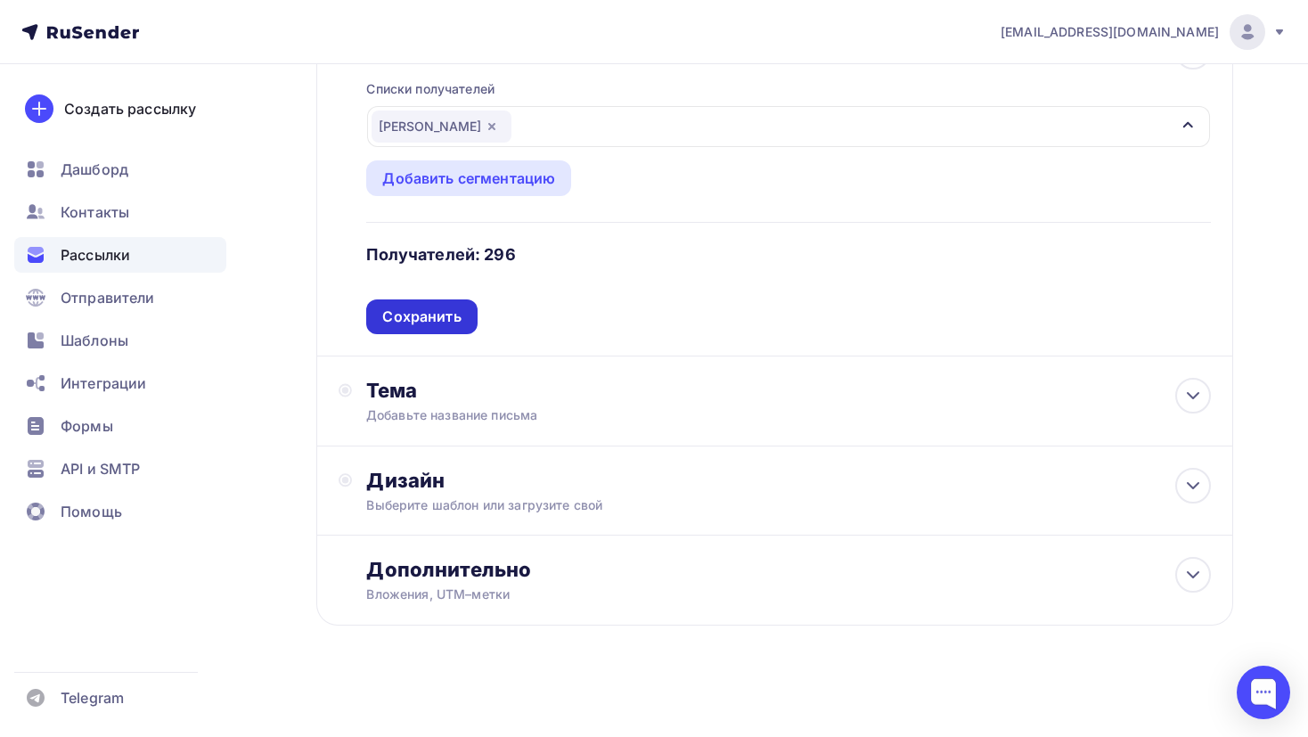
click at [462, 319] on div "Сохранить" at bounding box center [421, 316] width 110 height 35
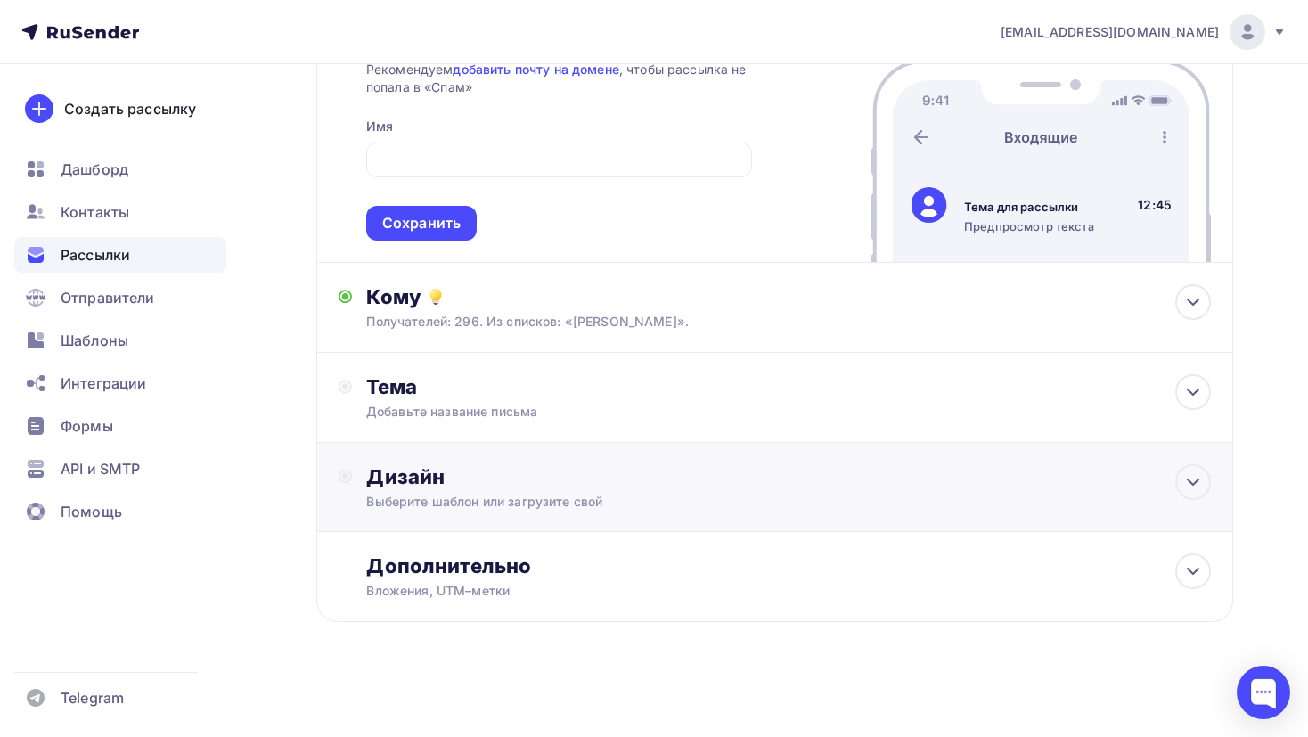
scroll to position [229, 0]
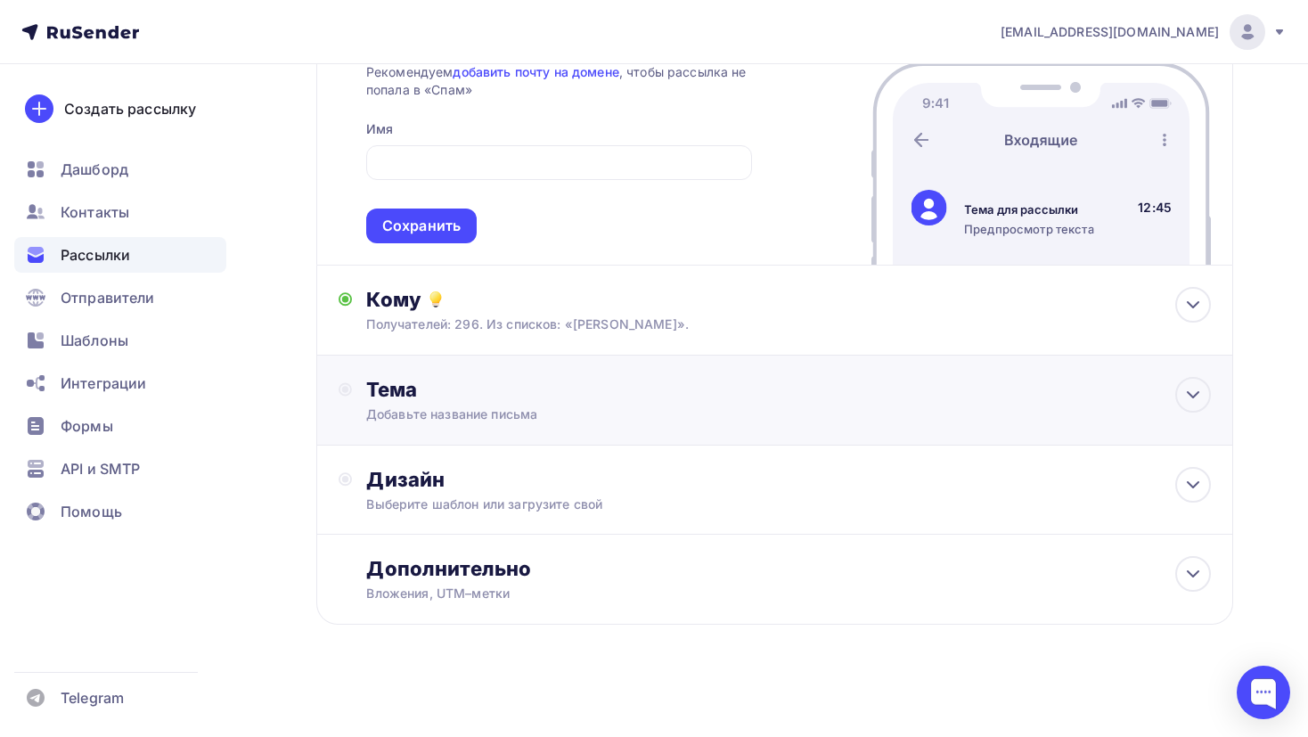
click at [547, 392] on div "Тема" at bounding box center [542, 389] width 352 height 25
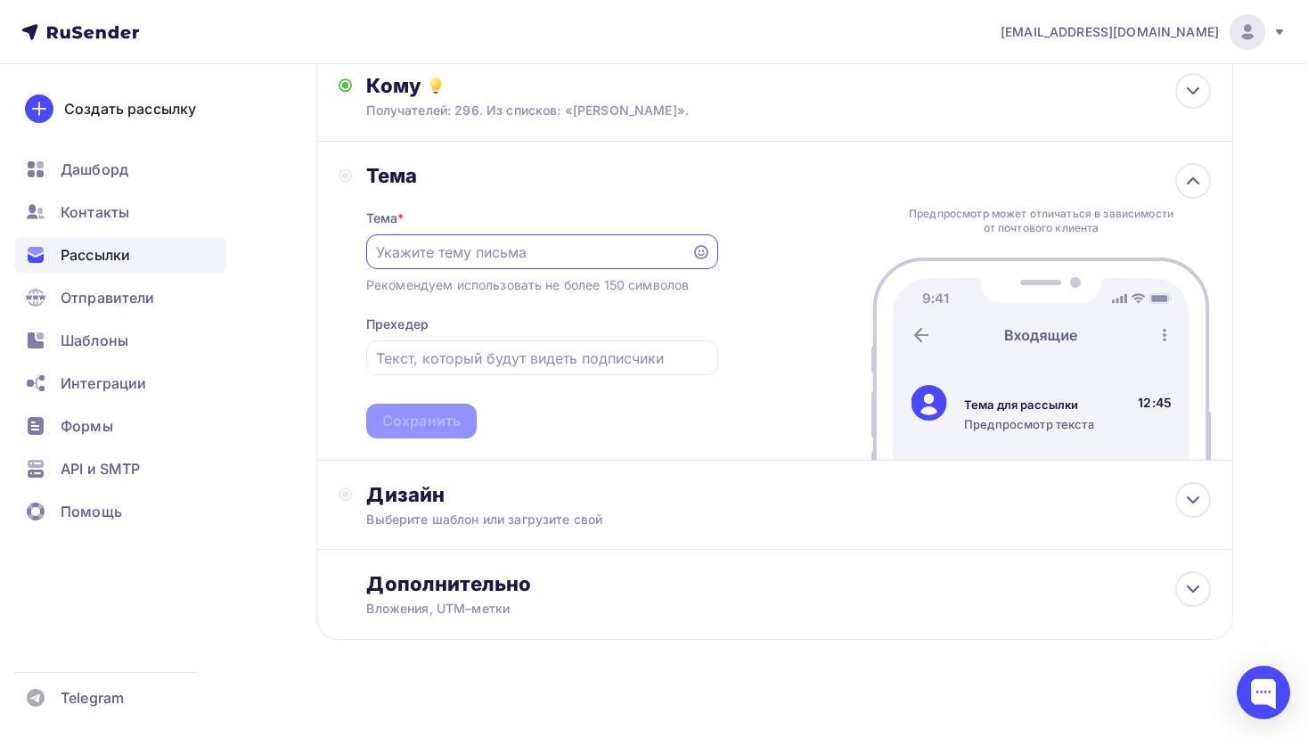
scroll to position [457, 0]
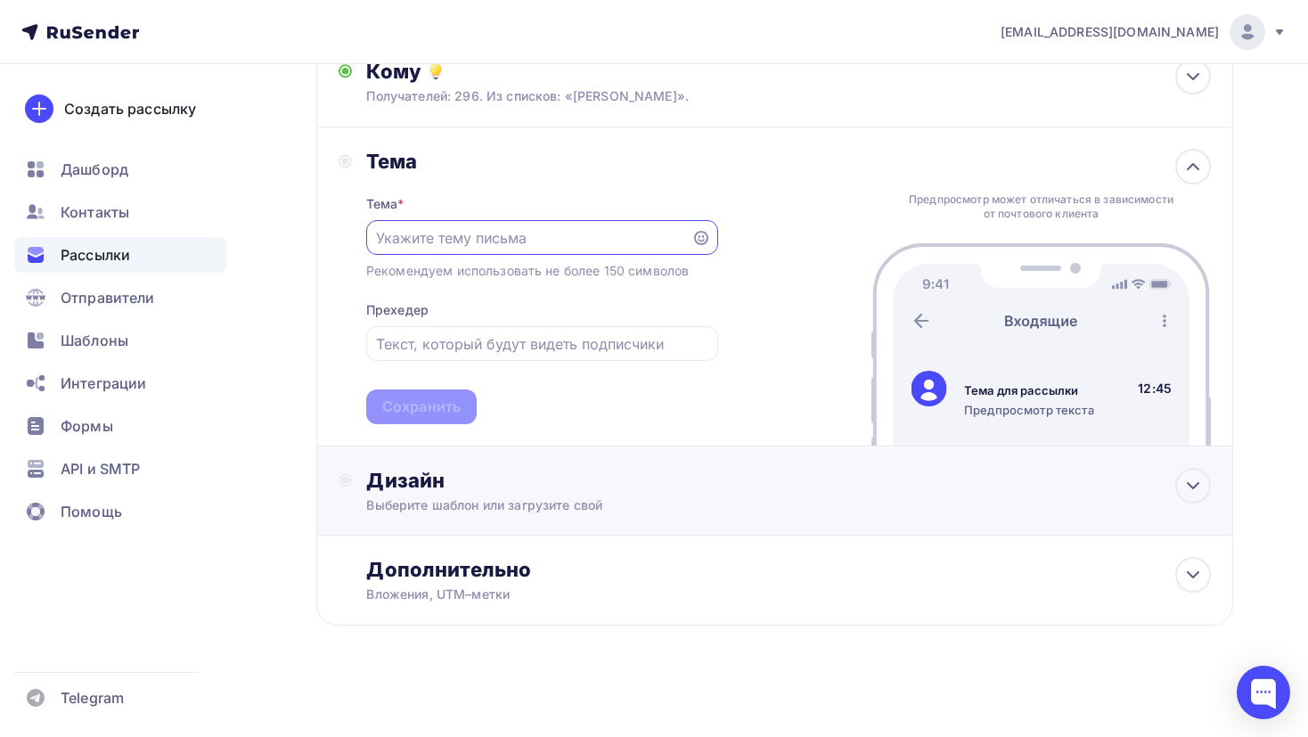
click at [573, 506] on div "Выберите шаблон или загрузите свой" at bounding box center [746, 505] width 760 height 18
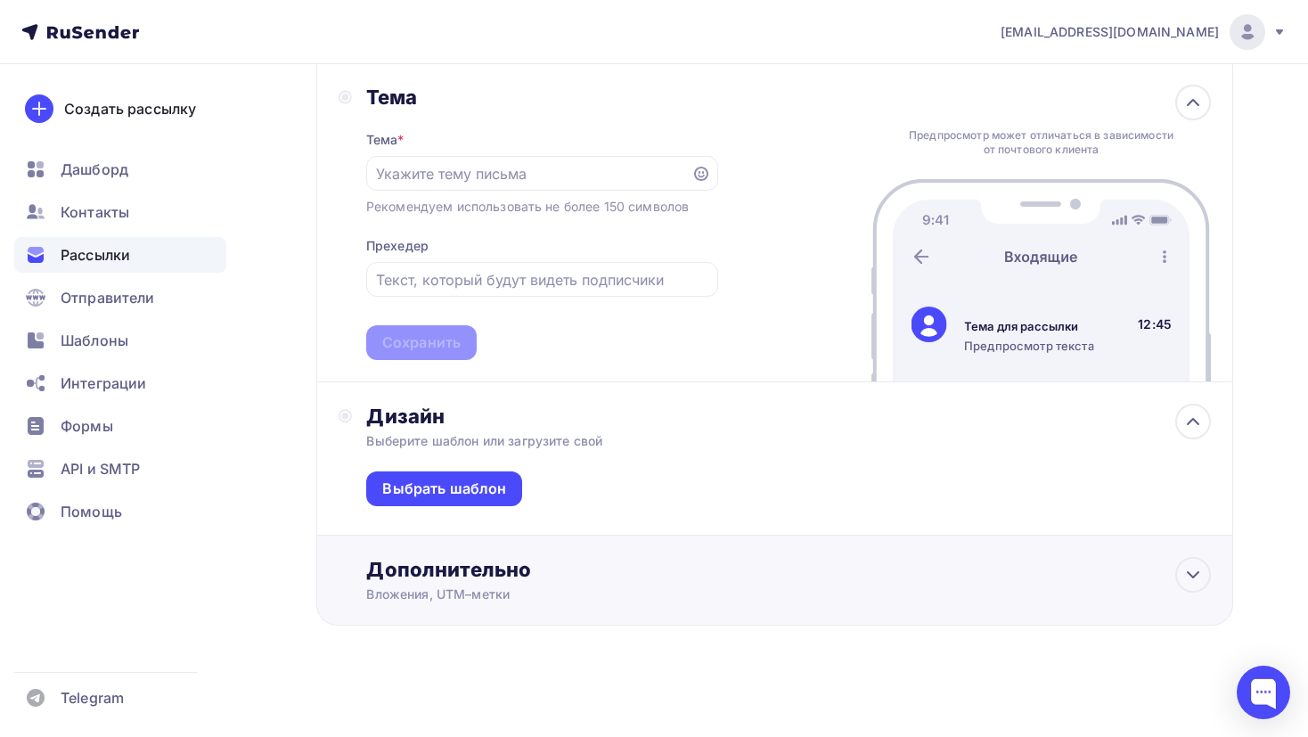
click at [566, 581] on div "Дополнительно Вложения, UTM–метки Вложения Добавить файл Максимальный суммарный…" at bounding box center [788, 580] width 845 height 46
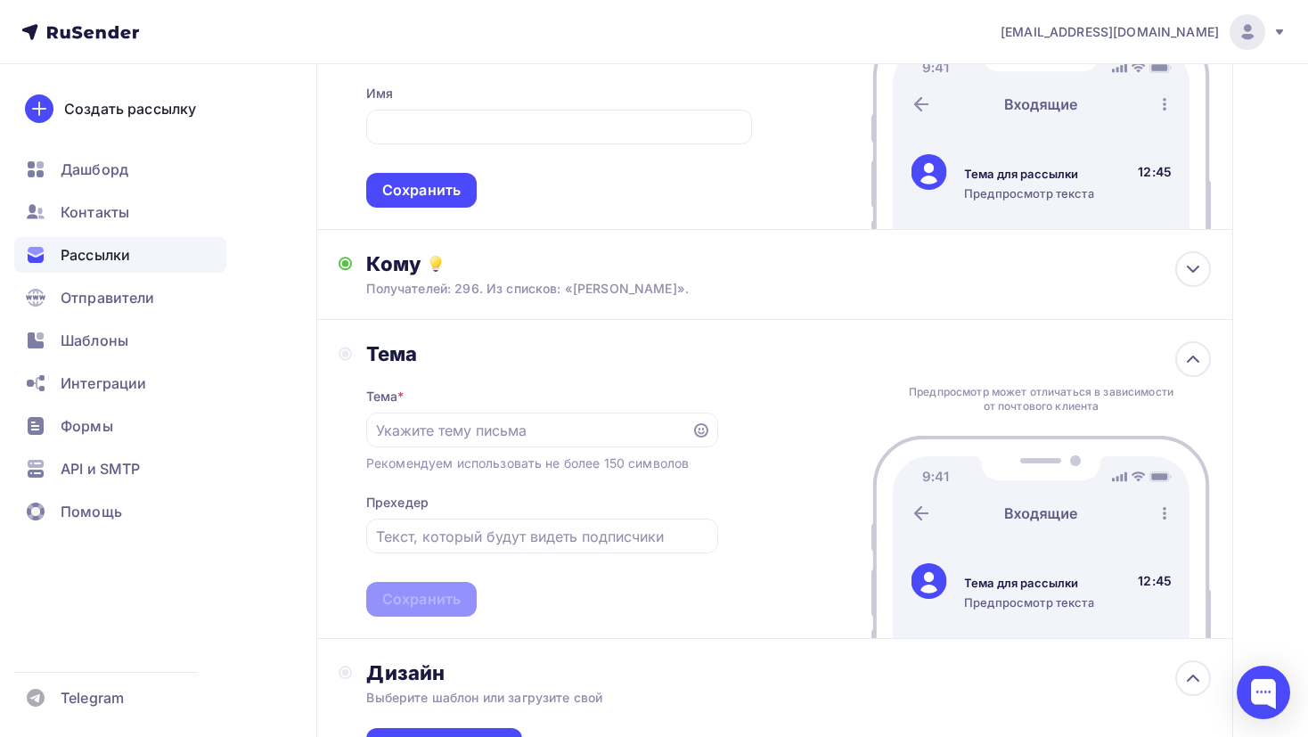
scroll to position [0, 0]
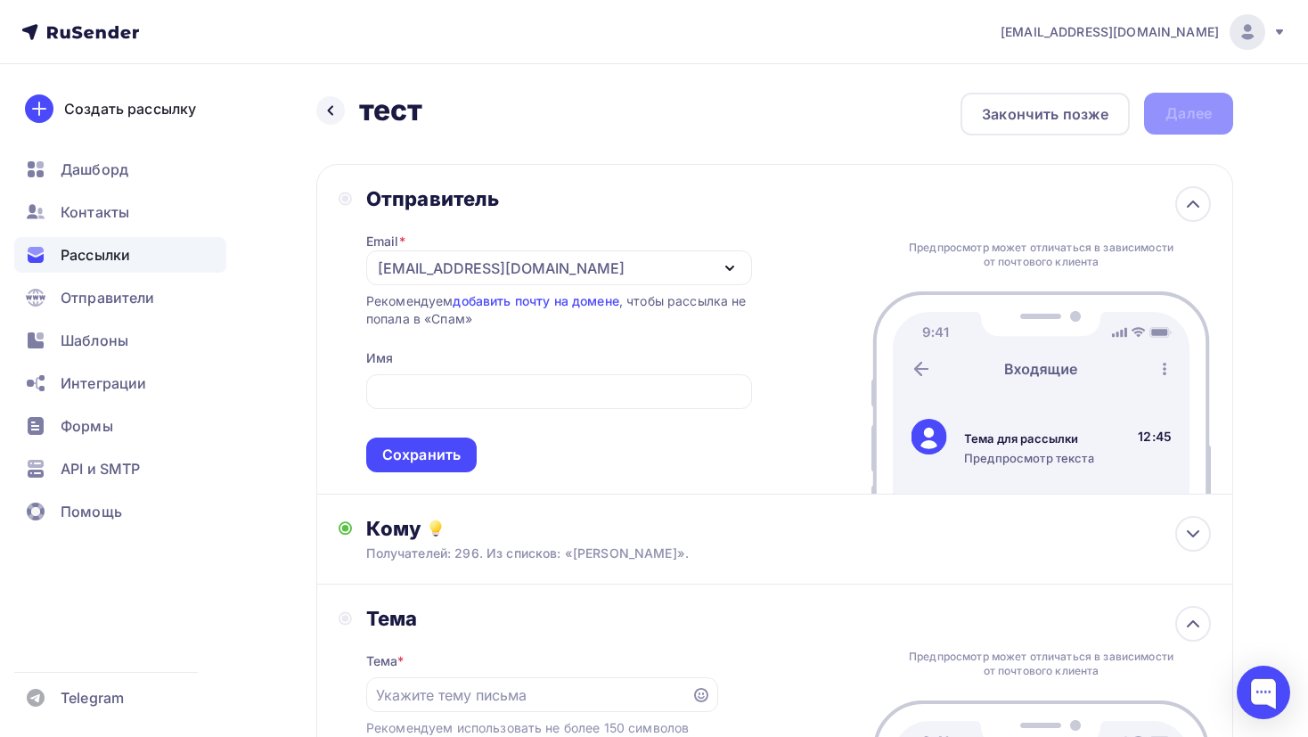
click at [152, 258] on div "Рассылки" at bounding box center [120, 255] width 212 height 36
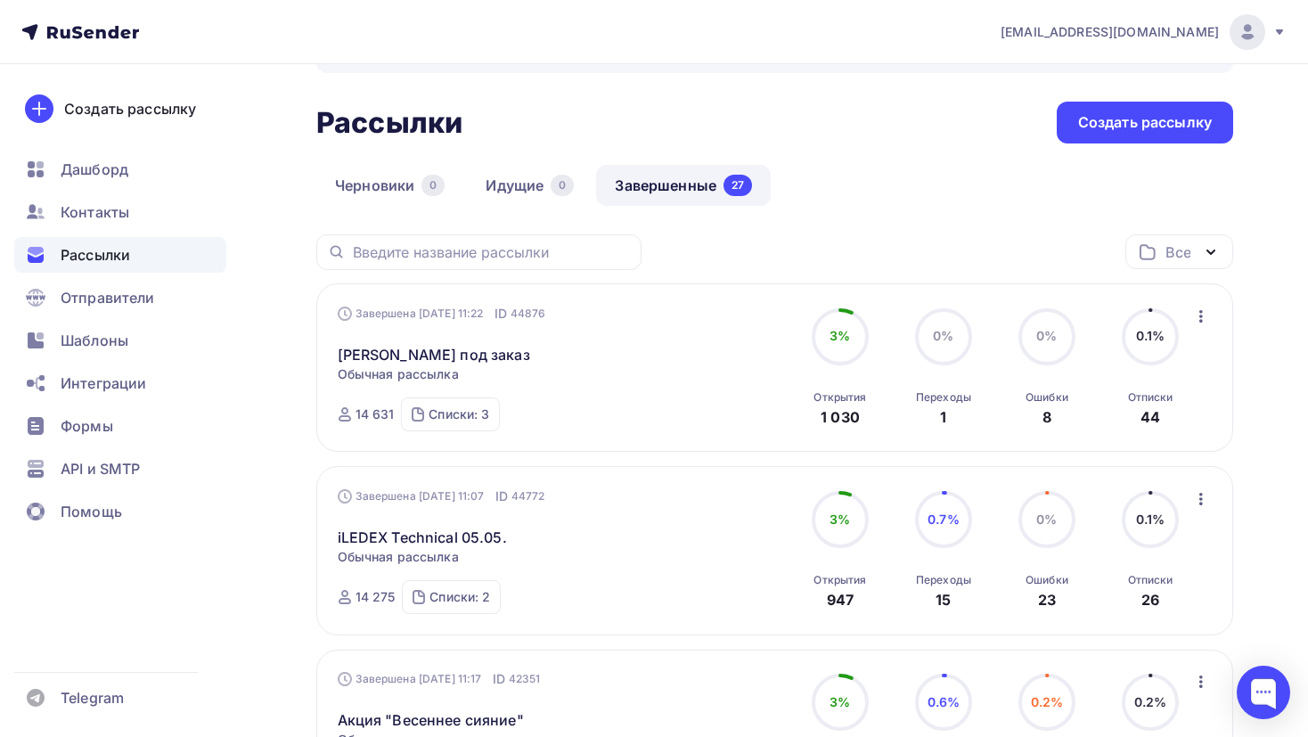
scroll to position [71, 0]
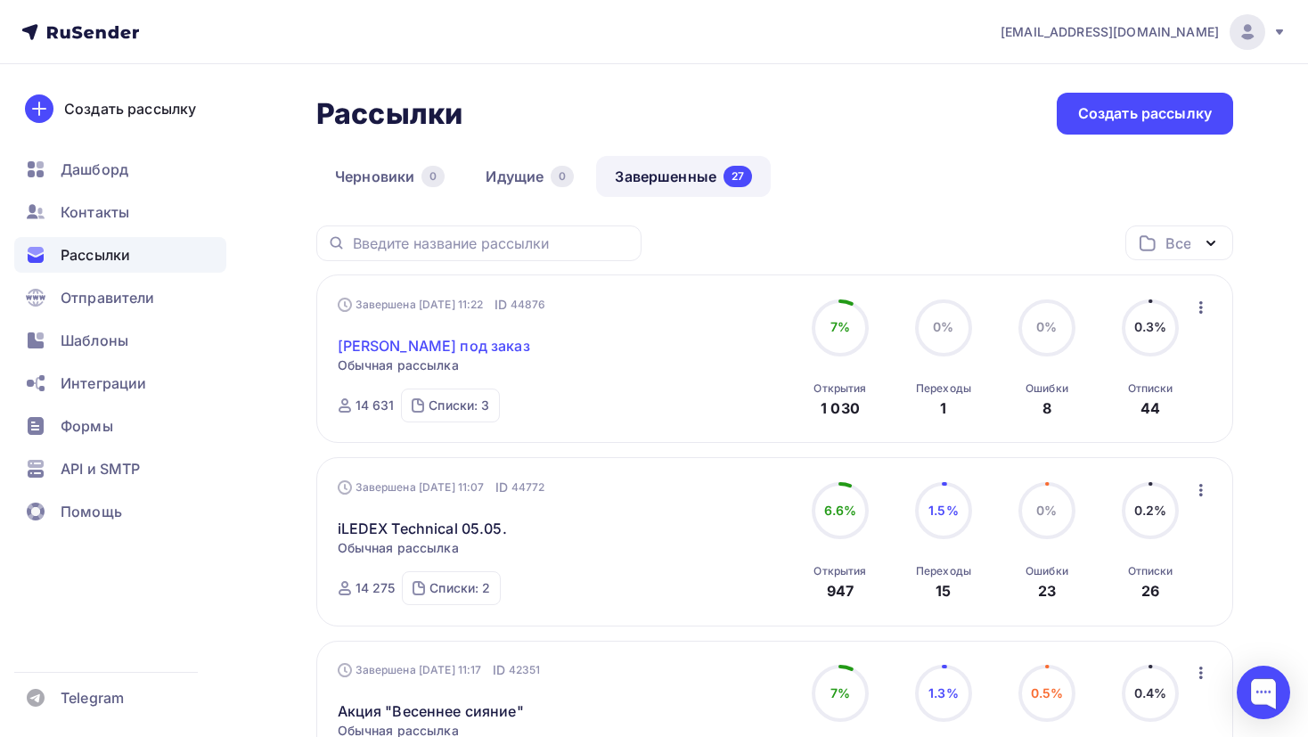
click at [440, 335] on link "Люстры под заказ" at bounding box center [434, 345] width 192 height 21
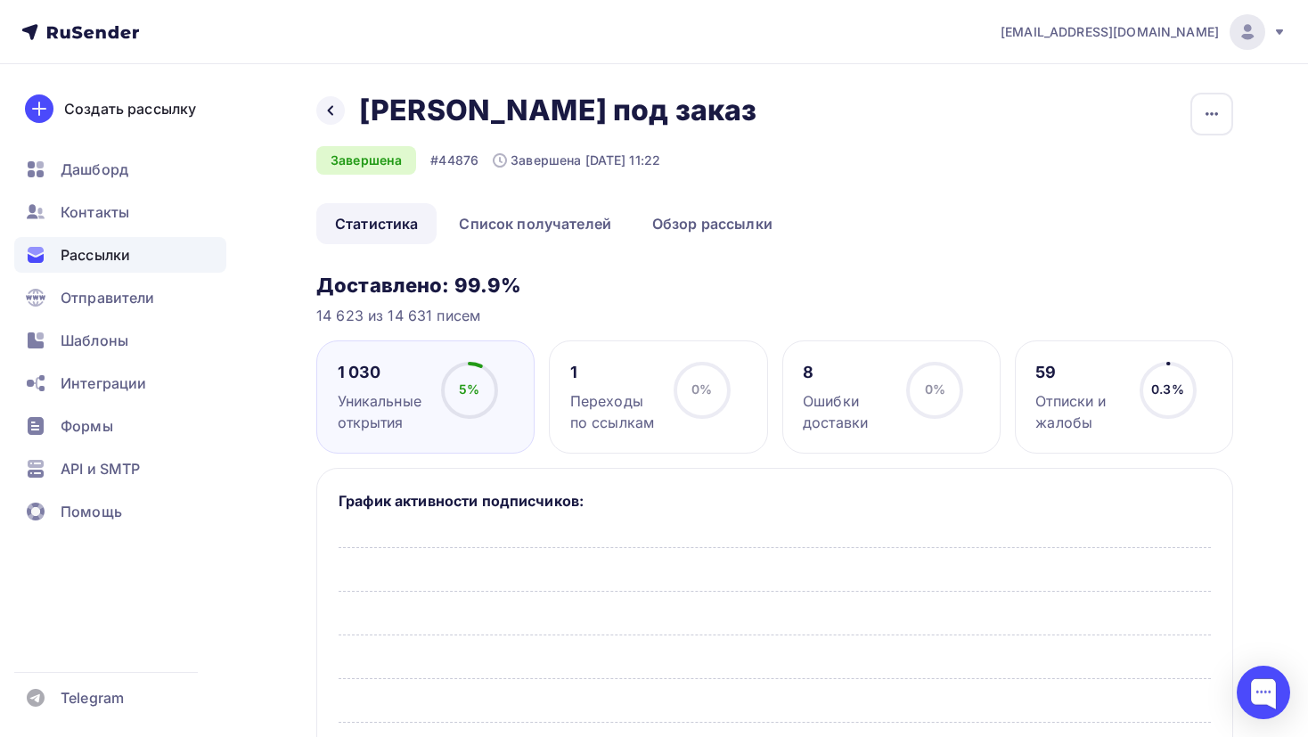
scroll to position [35, 0]
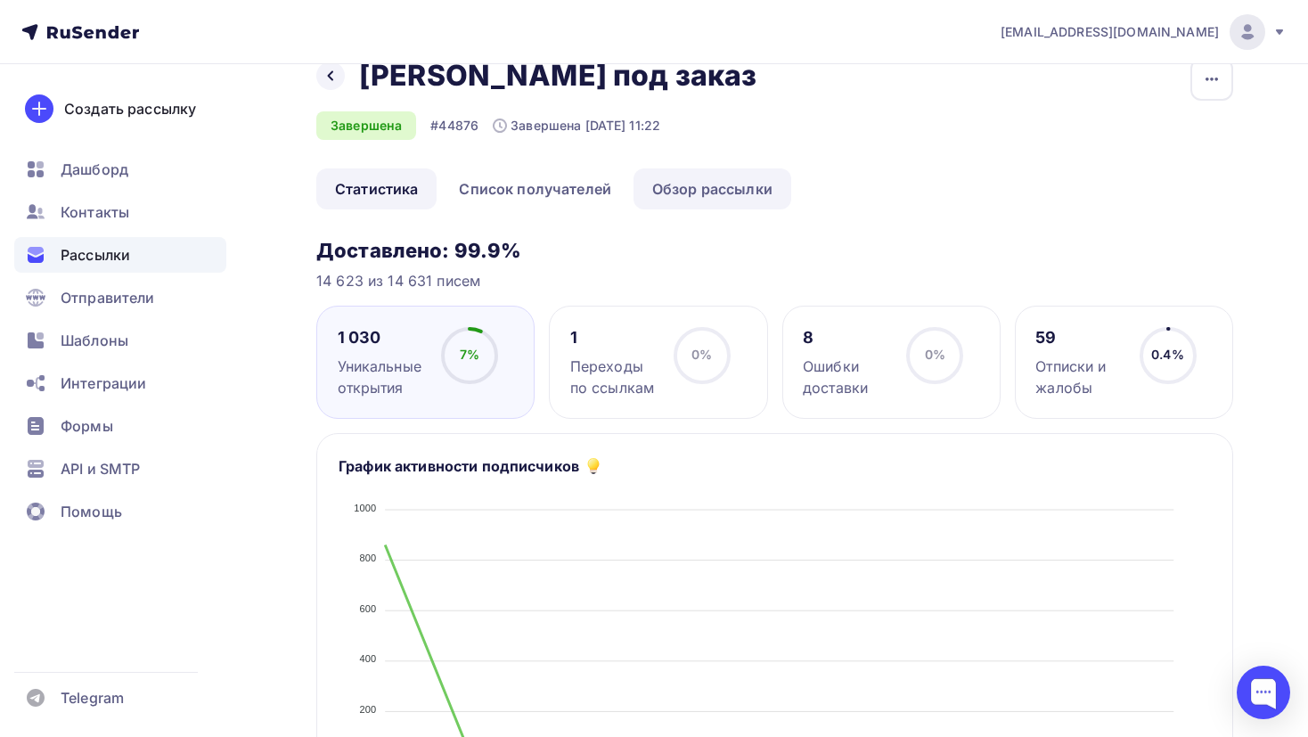
click at [682, 187] on link "Обзор рассылки" at bounding box center [712, 188] width 158 height 41
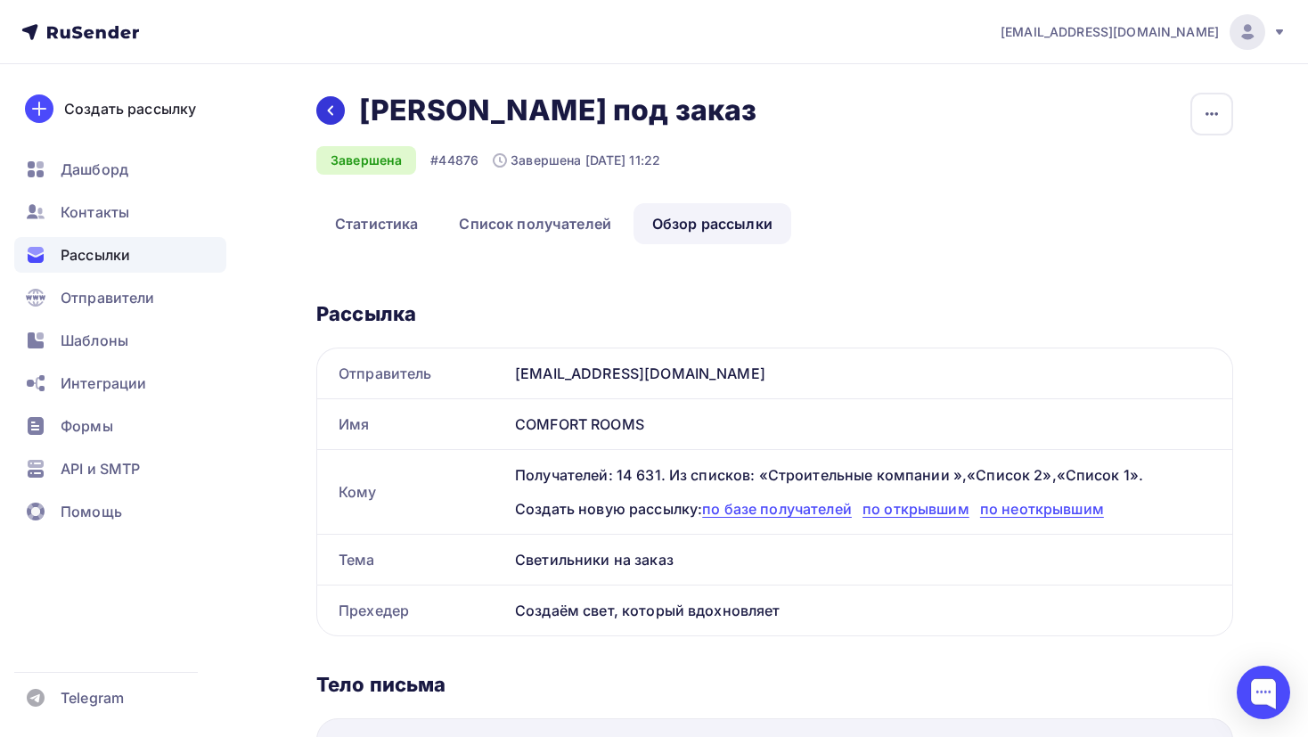
click at [316, 107] on div at bounding box center [330, 110] width 29 height 29
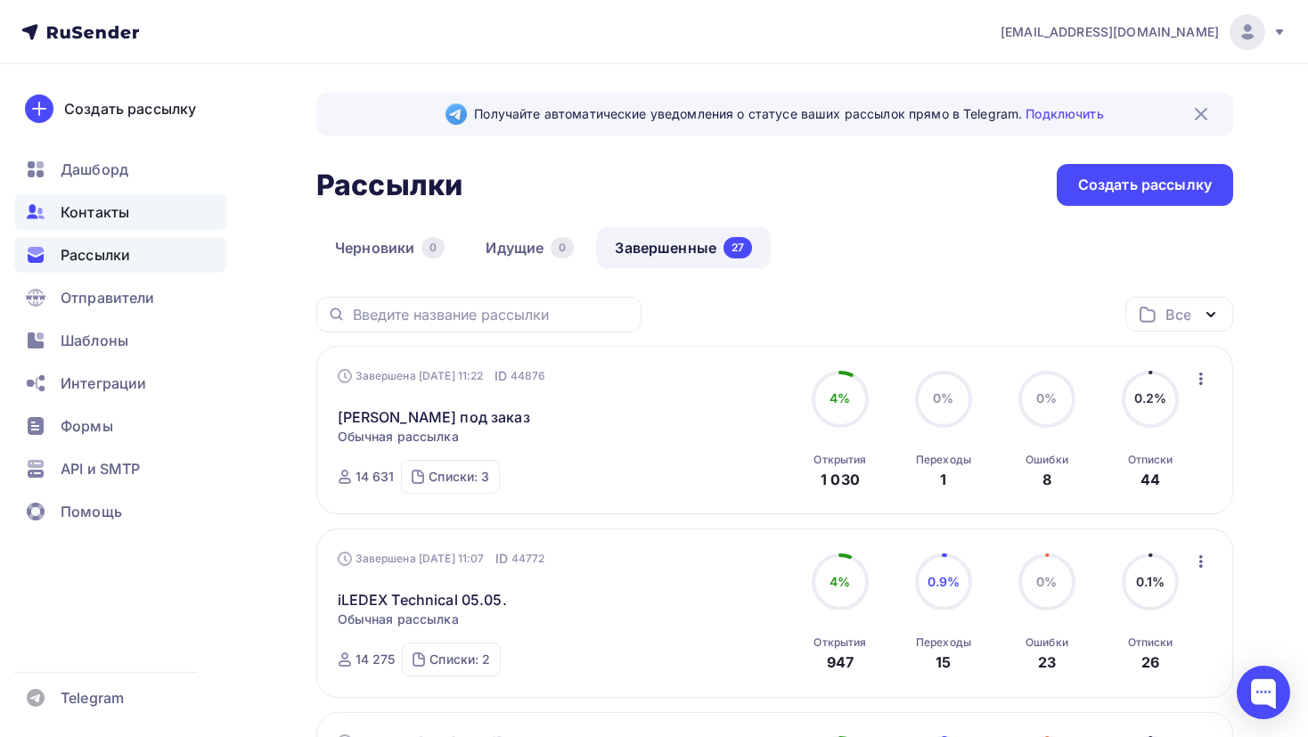
click at [195, 203] on div "Контакты" at bounding box center [120, 212] width 212 height 36
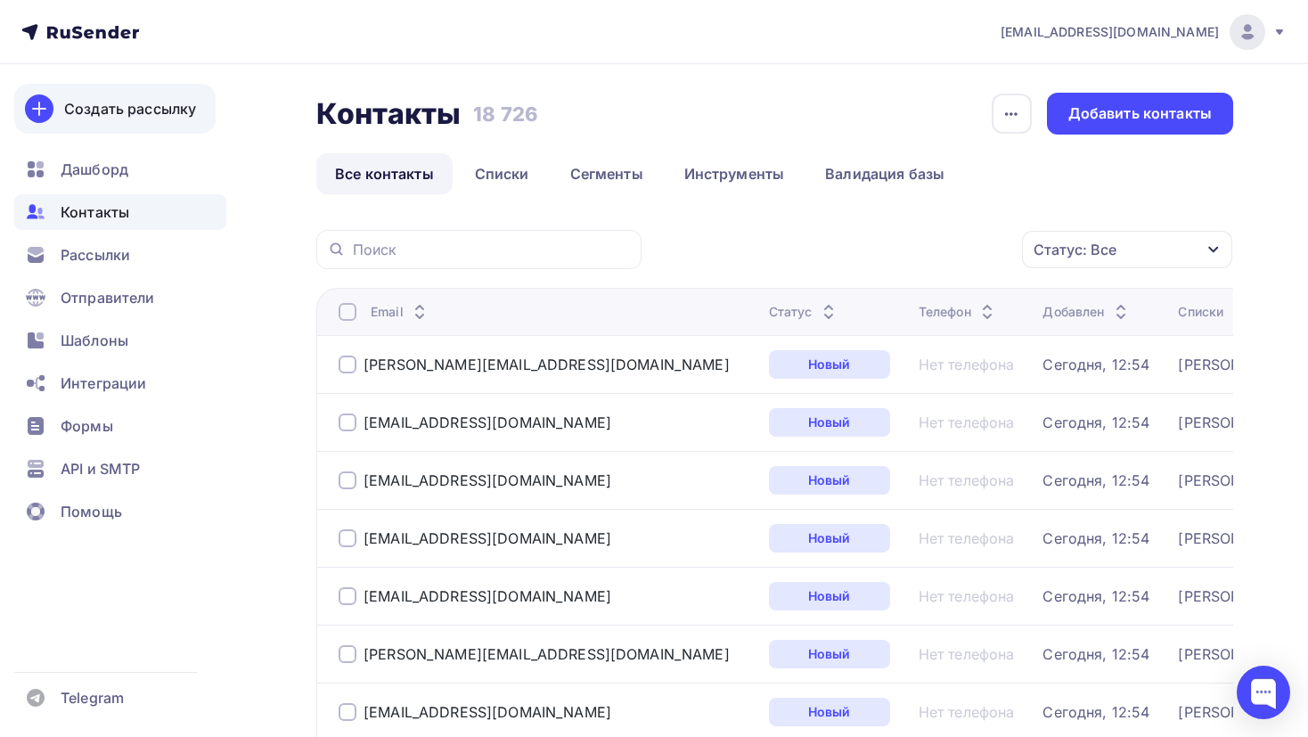
click at [188, 132] on link "Создать рассылку" at bounding box center [114, 109] width 201 height 50
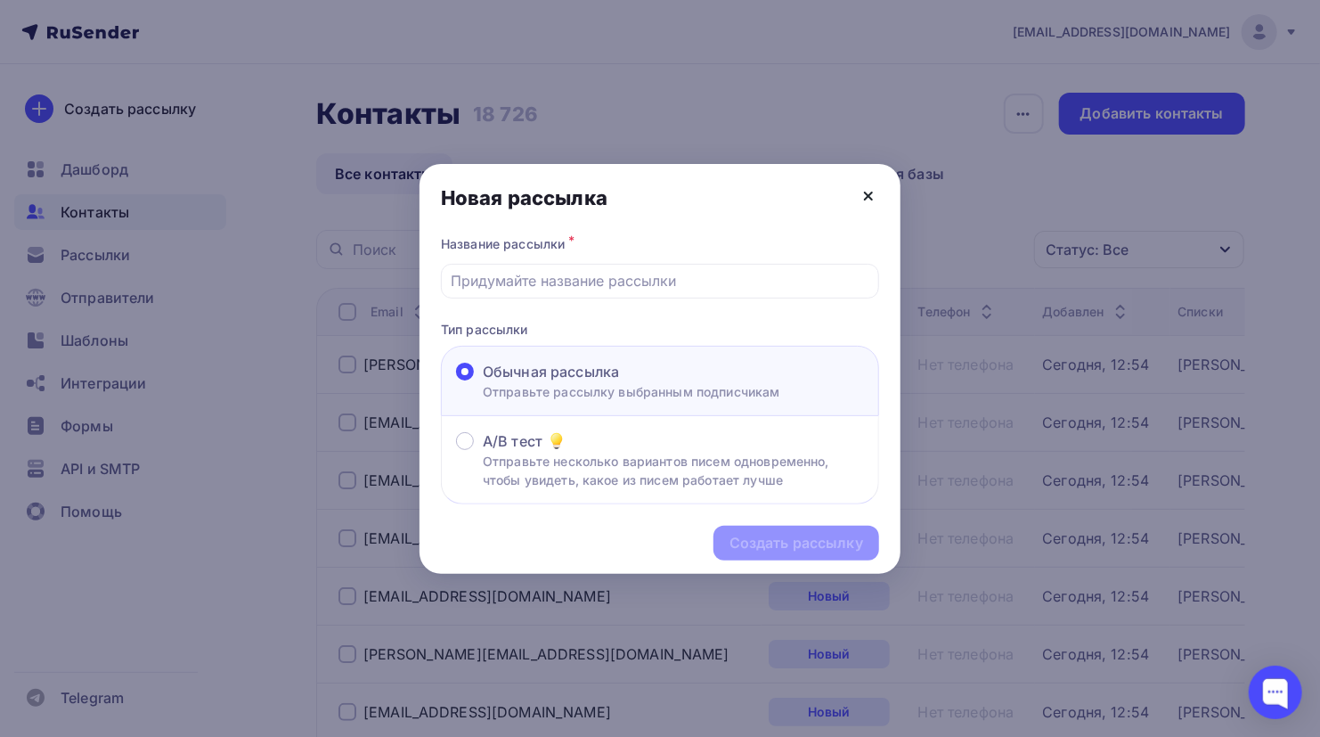
click at [878, 193] on icon at bounding box center [868, 195] width 21 height 21
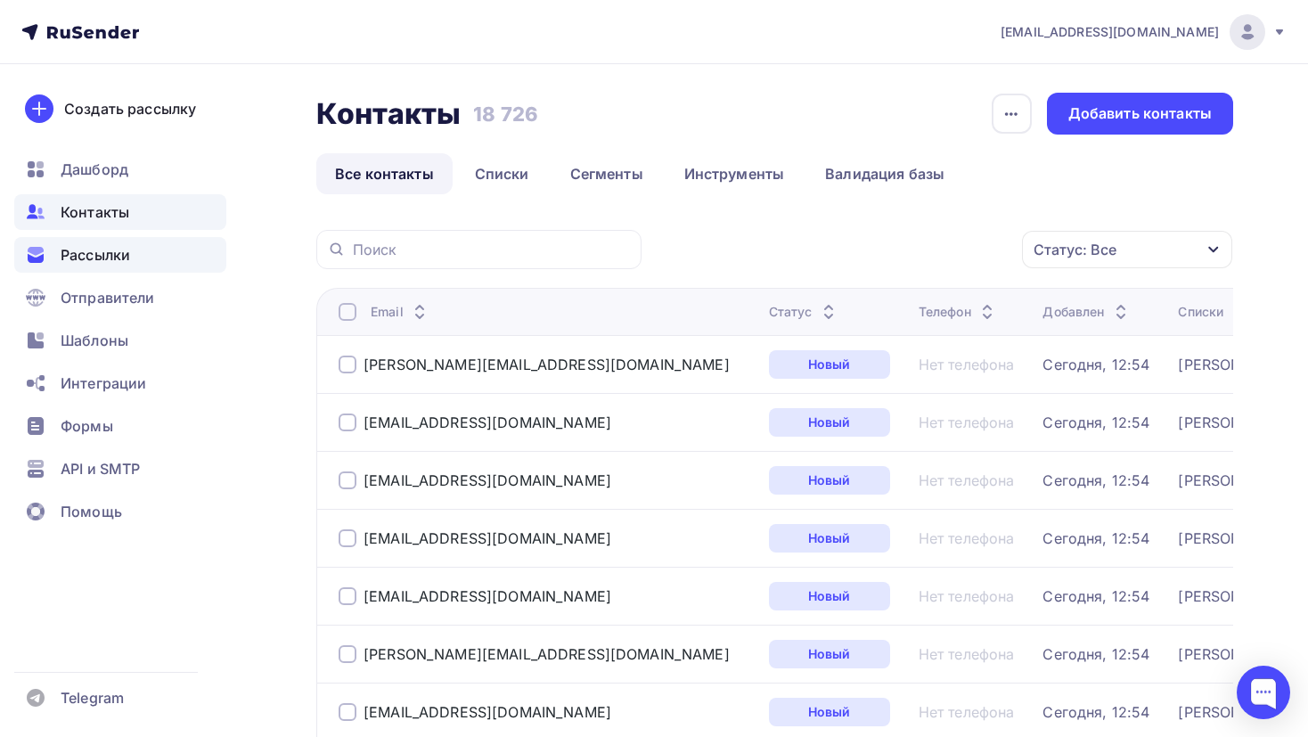
click at [49, 238] on div "Рассылки" at bounding box center [120, 255] width 212 height 36
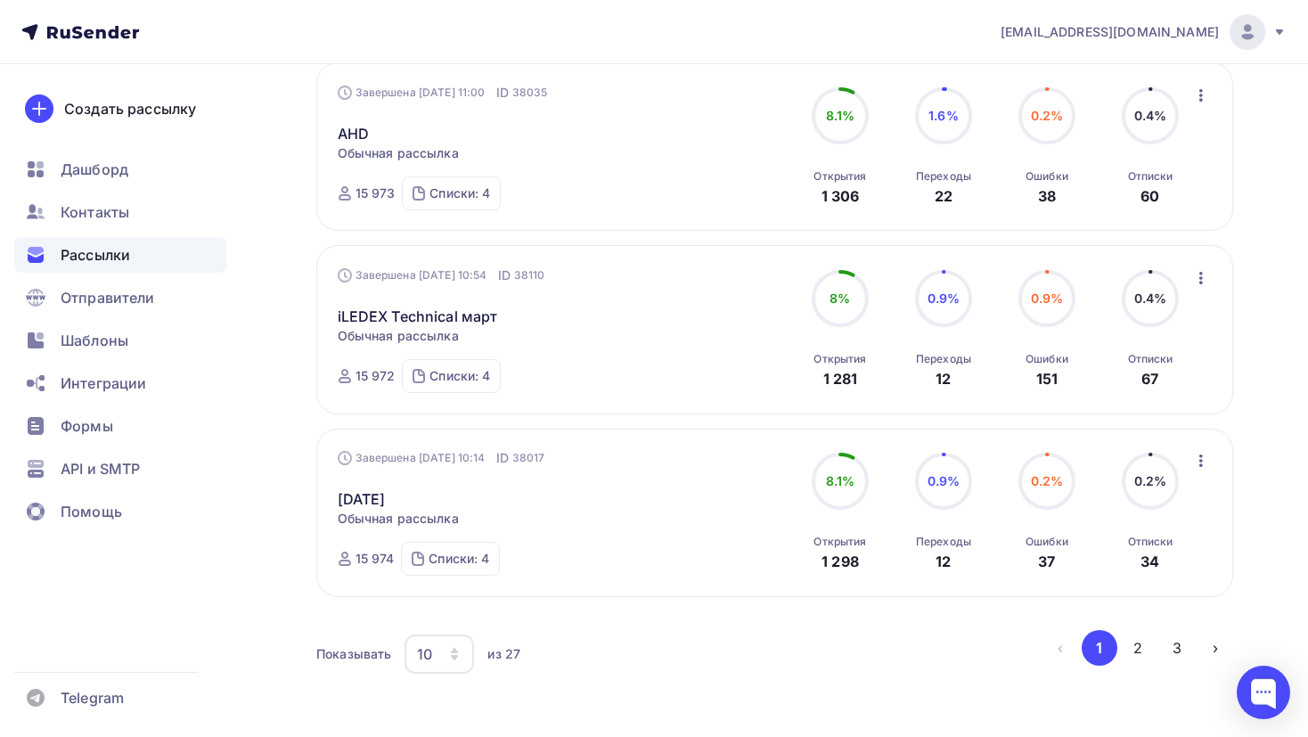
scroll to position [1630, 0]
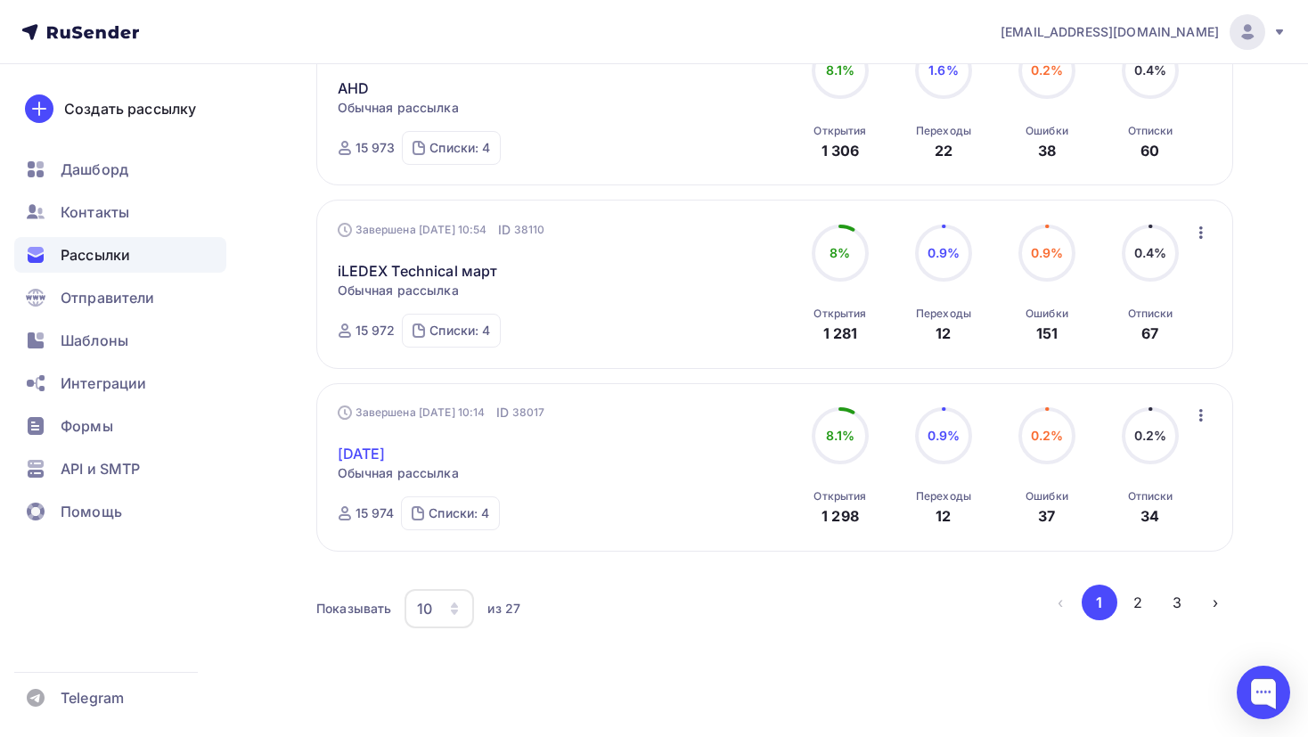
click at [366, 443] on link "8 марта" at bounding box center [362, 453] width 48 height 21
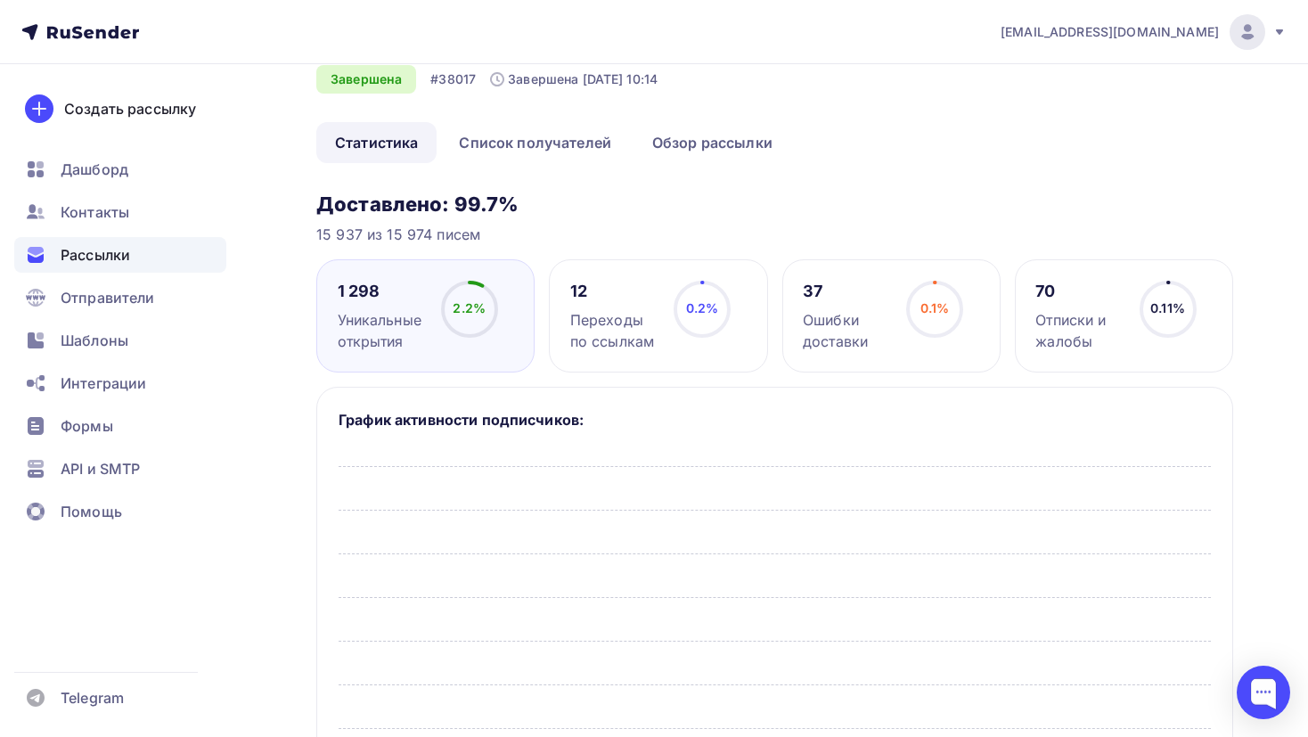
scroll to position [84, 0]
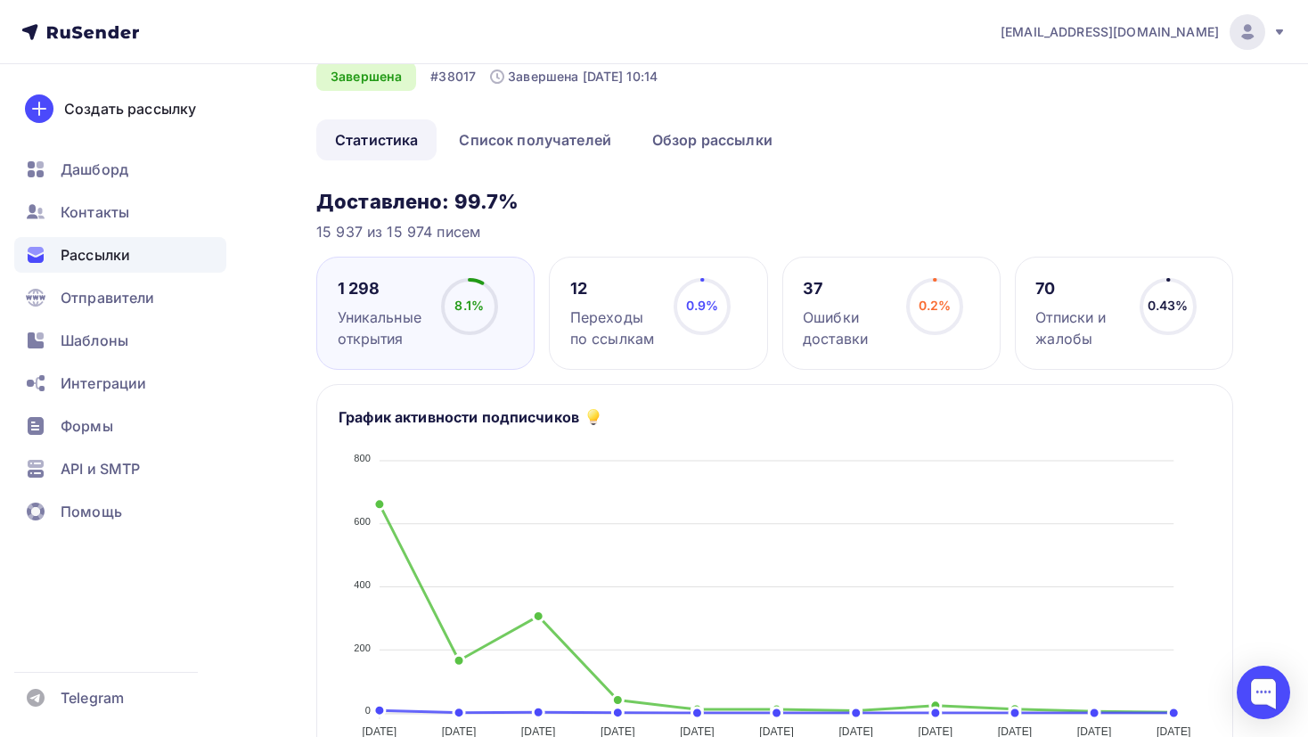
click at [719, 118] on div "Назад 8 марта 8 марта Завершена #38017 Завершена 08.03.2025, 10:14 Копировать Д…" at bounding box center [774, 64] width 917 height 110
click at [718, 135] on link "Обзор рассылки" at bounding box center [712, 139] width 158 height 41
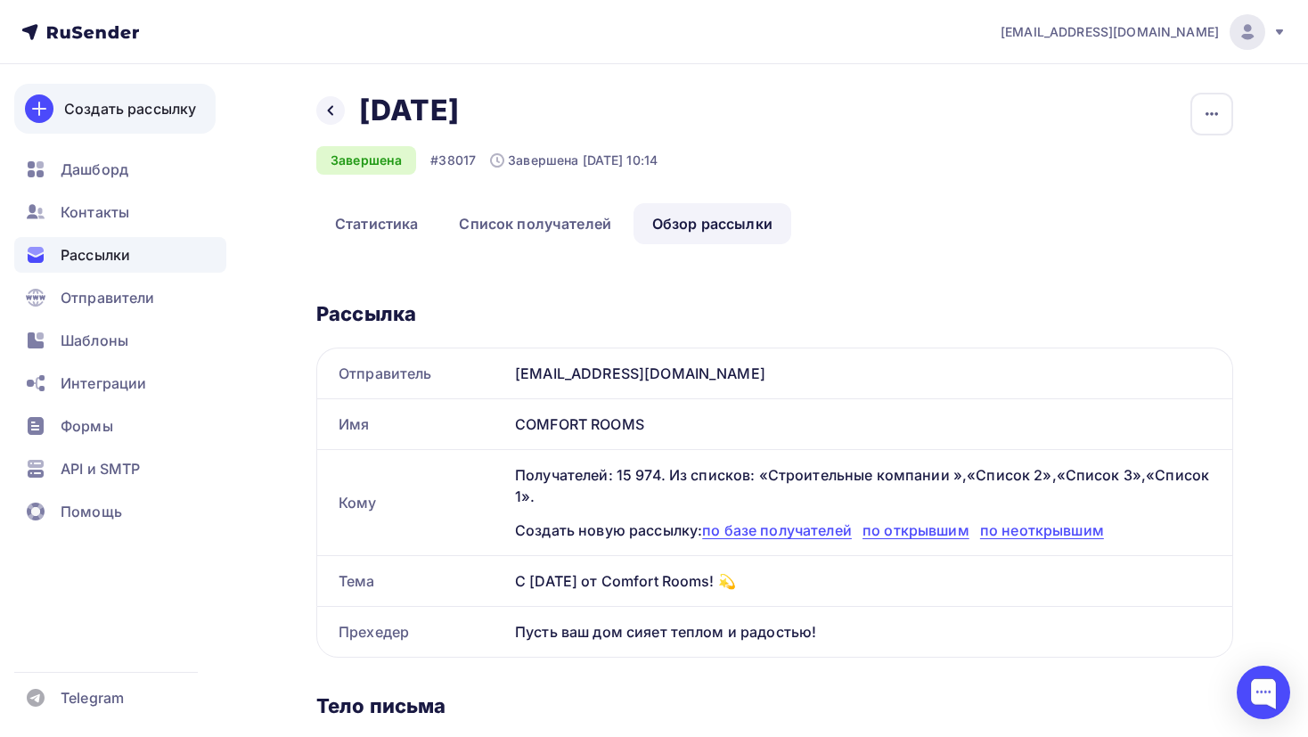
click at [108, 114] on div "Создать рассылку" at bounding box center [130, 108] width 132 height 21
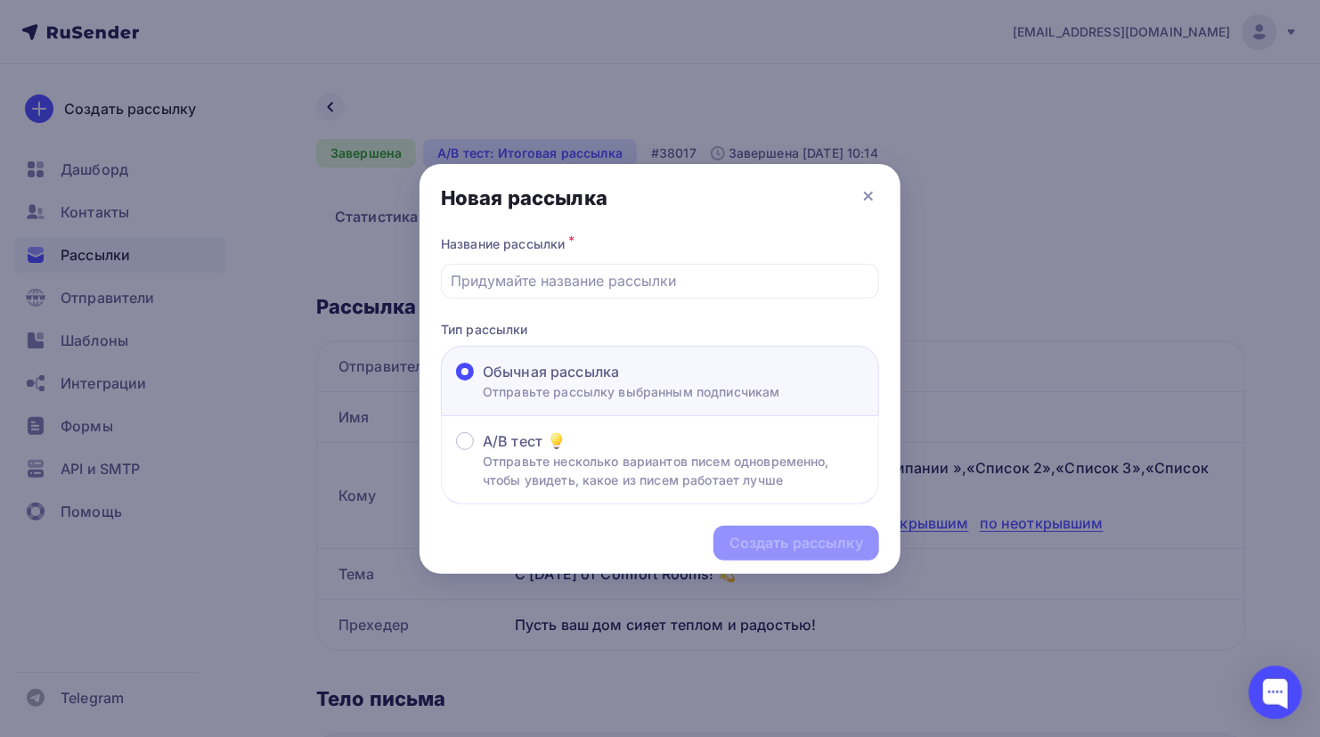
click at [649, 227] on div "Новая рассылка" at bounding box center [660, 198] width 481 height 68
click at [635, 270] on input "text" at bounding box center [661, 280] width 418 height 21
type input "тест"
click at [760, 548] on div "Создать рассылку" at bounding box center [797, 543] width 134 height 20
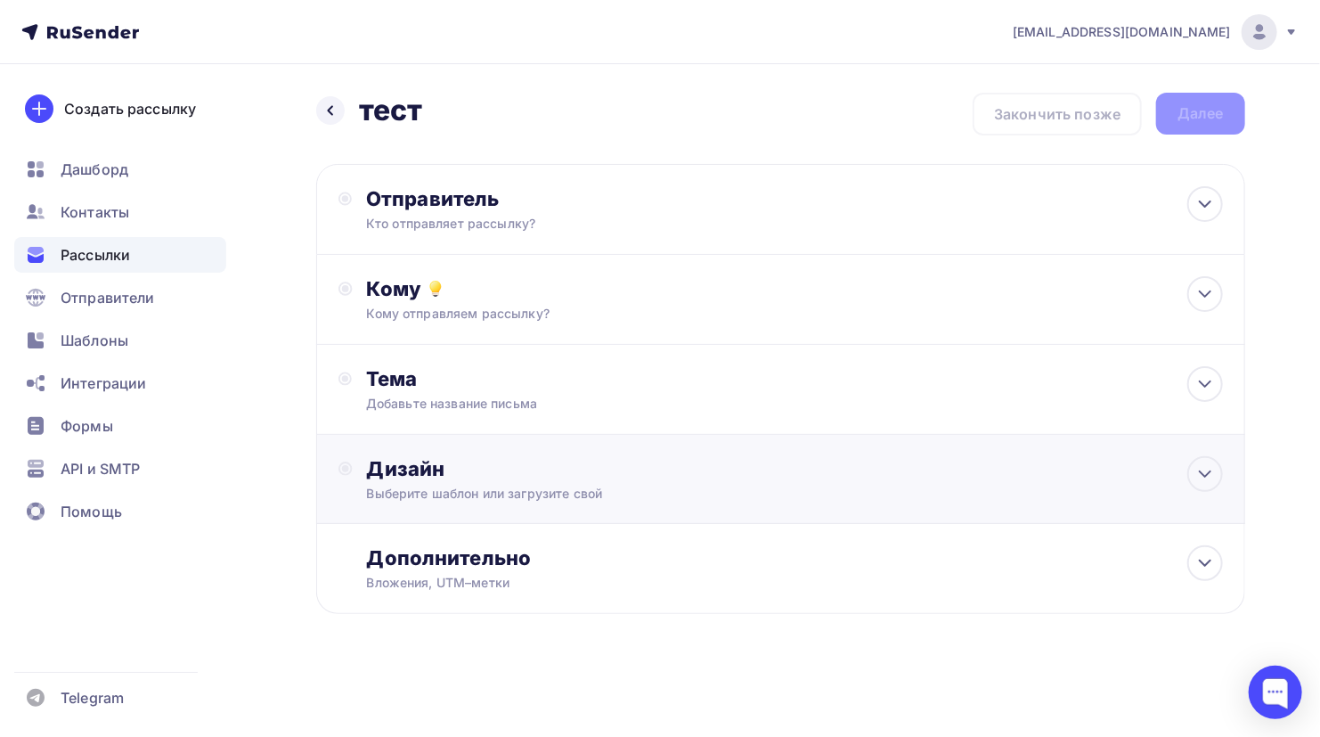
click at [608, 465] on div "Дизайн" at bounding box center [795, 468] width 857 height 25
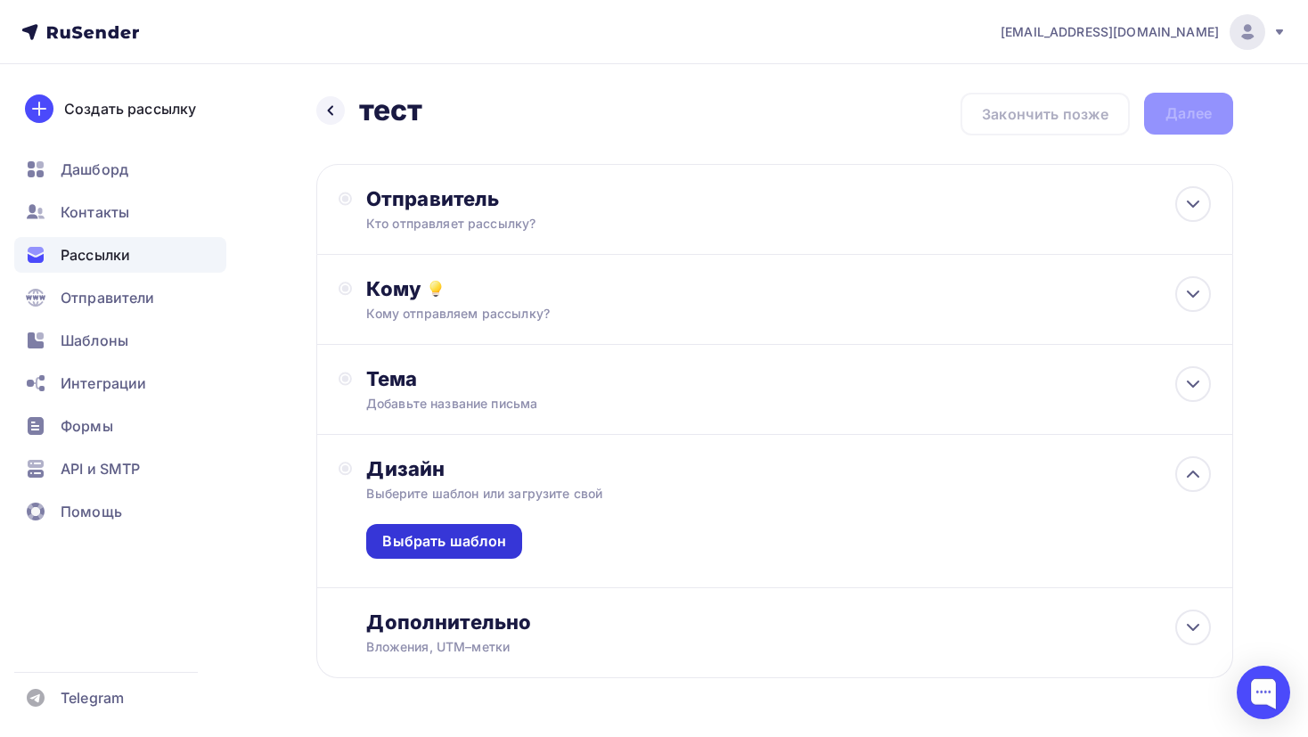
click at [462, 542] on div "Выбрать шаблон" at bounding box center [444, 541] width 124 height 20
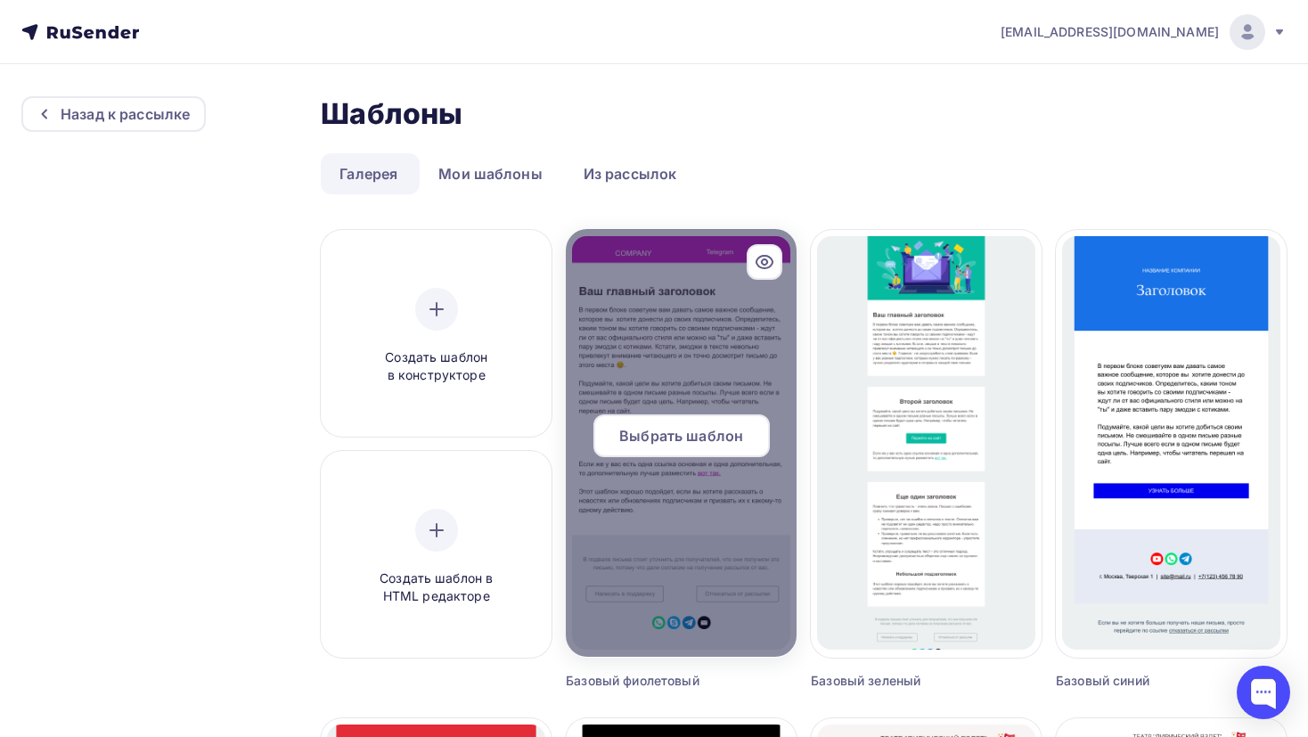
scroll to position [11, 0]
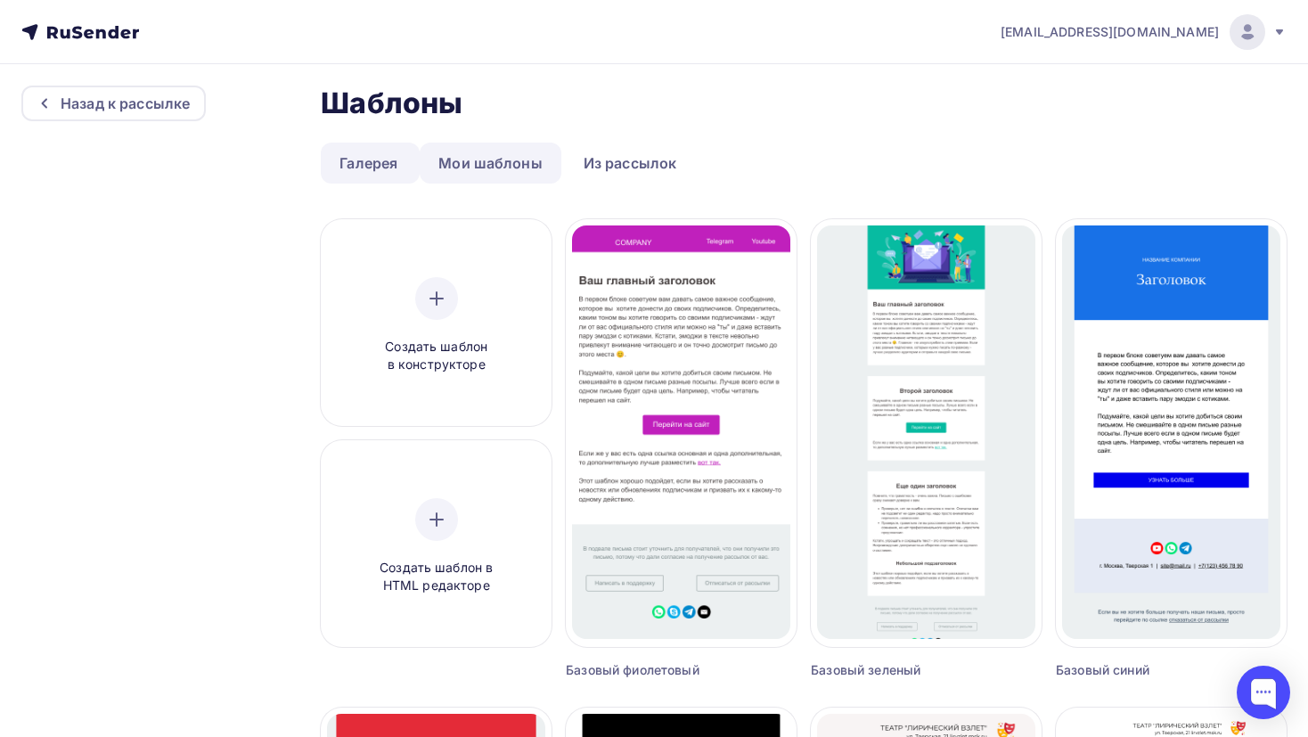
click at [511, 163] on link "Мои шаблоны" at bounding box center [491, 163] width 142 height 41
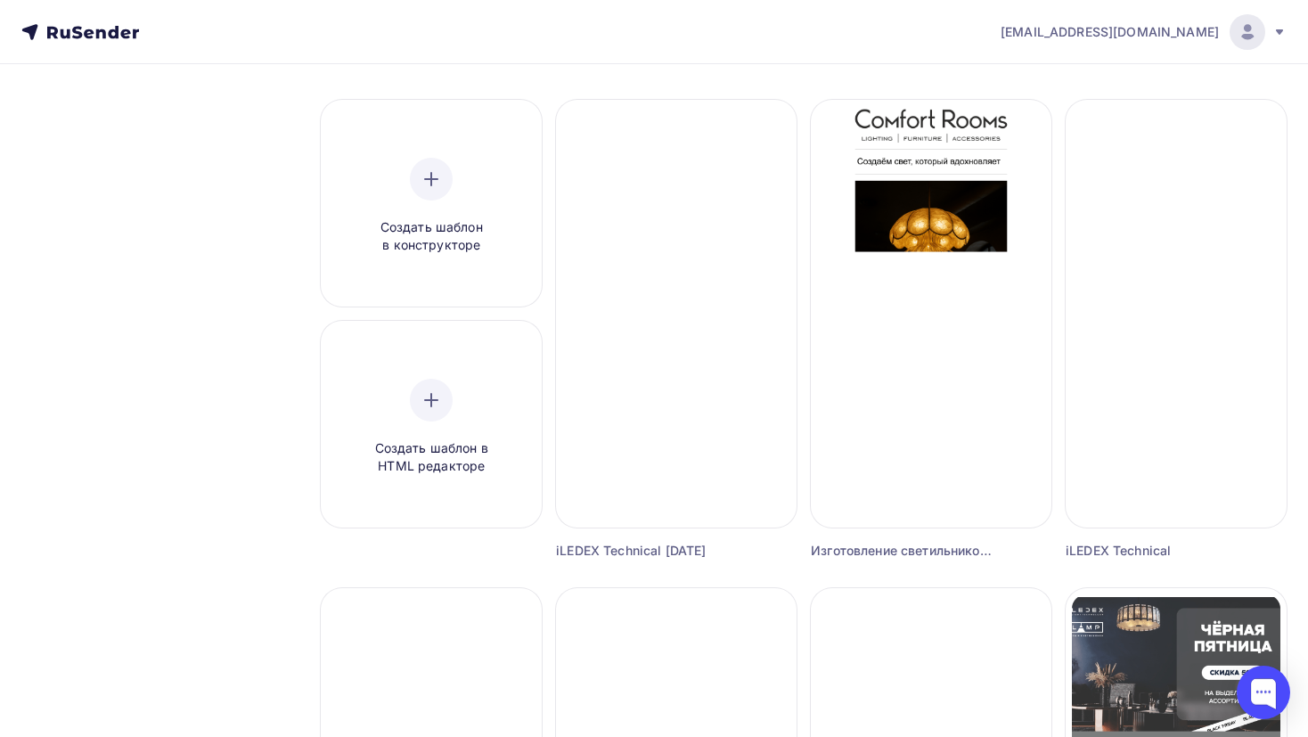
scroll to position [0, 0]
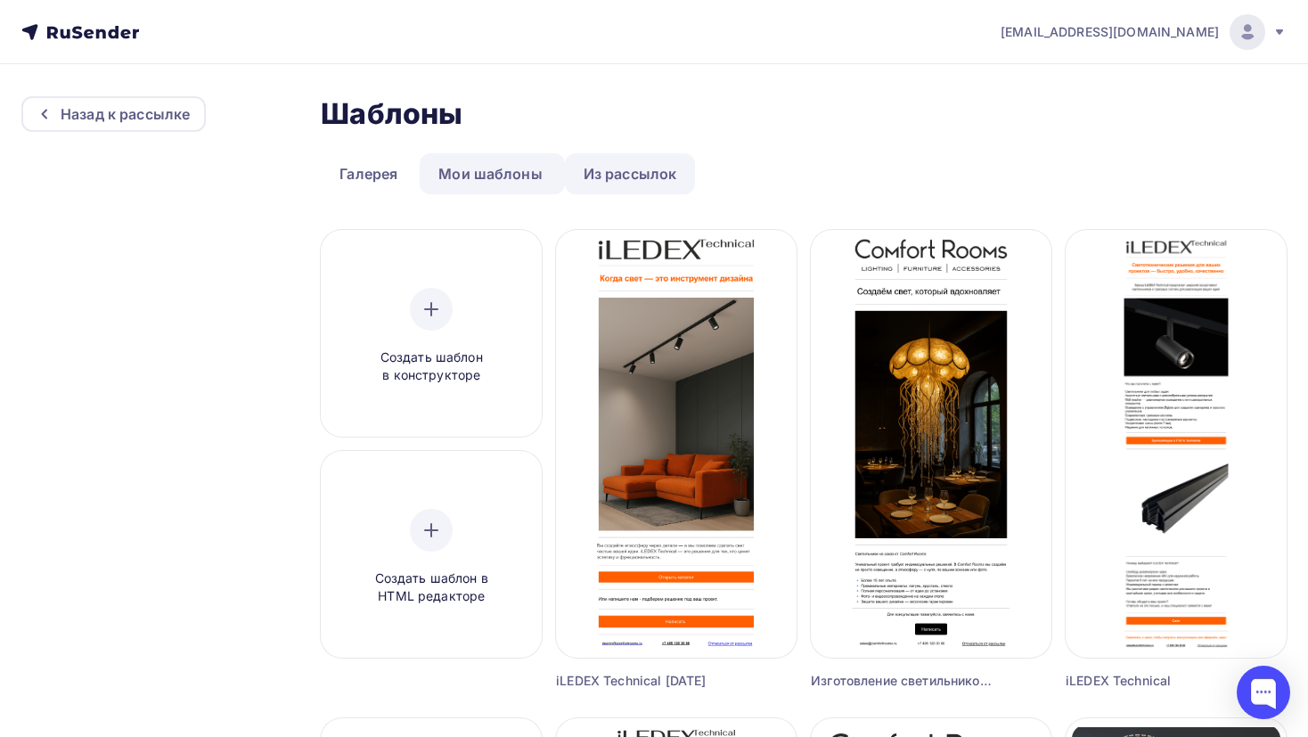
click at [647, 160] on link "Из рассылок" at bounding box center [630, 173] width 131 height 41
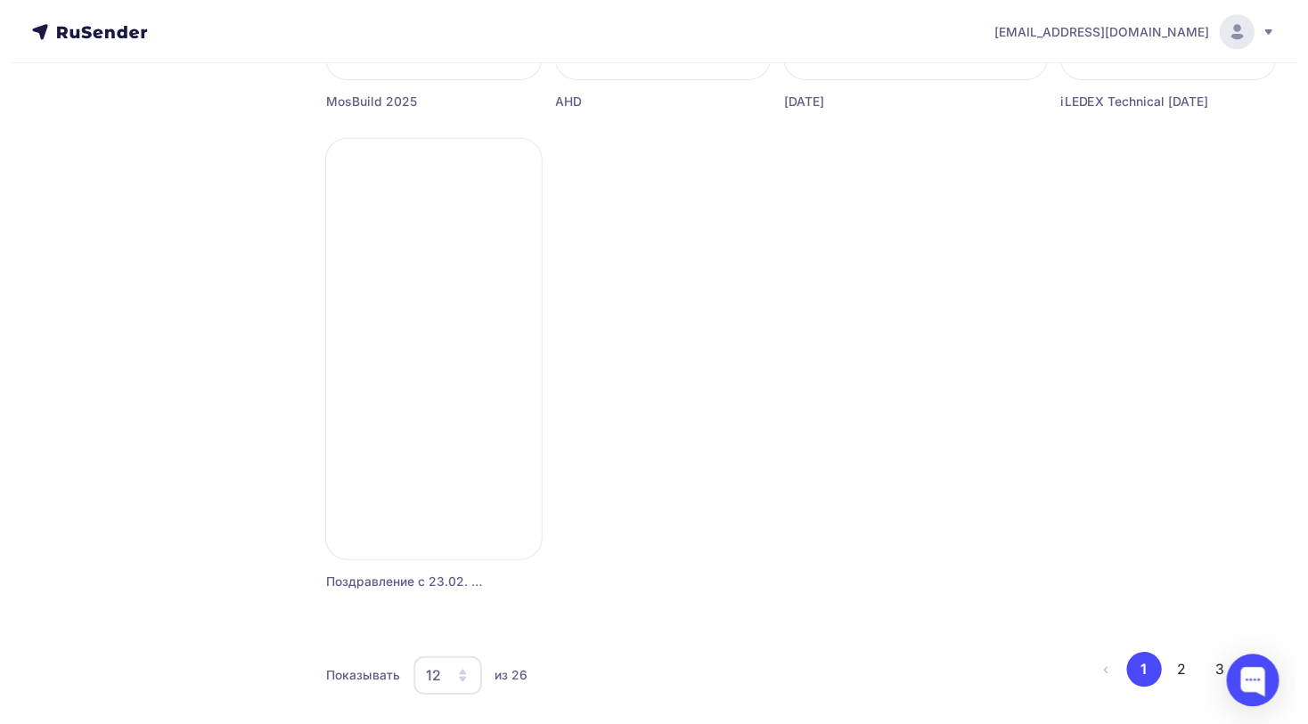
scroll to position [1579, 0]
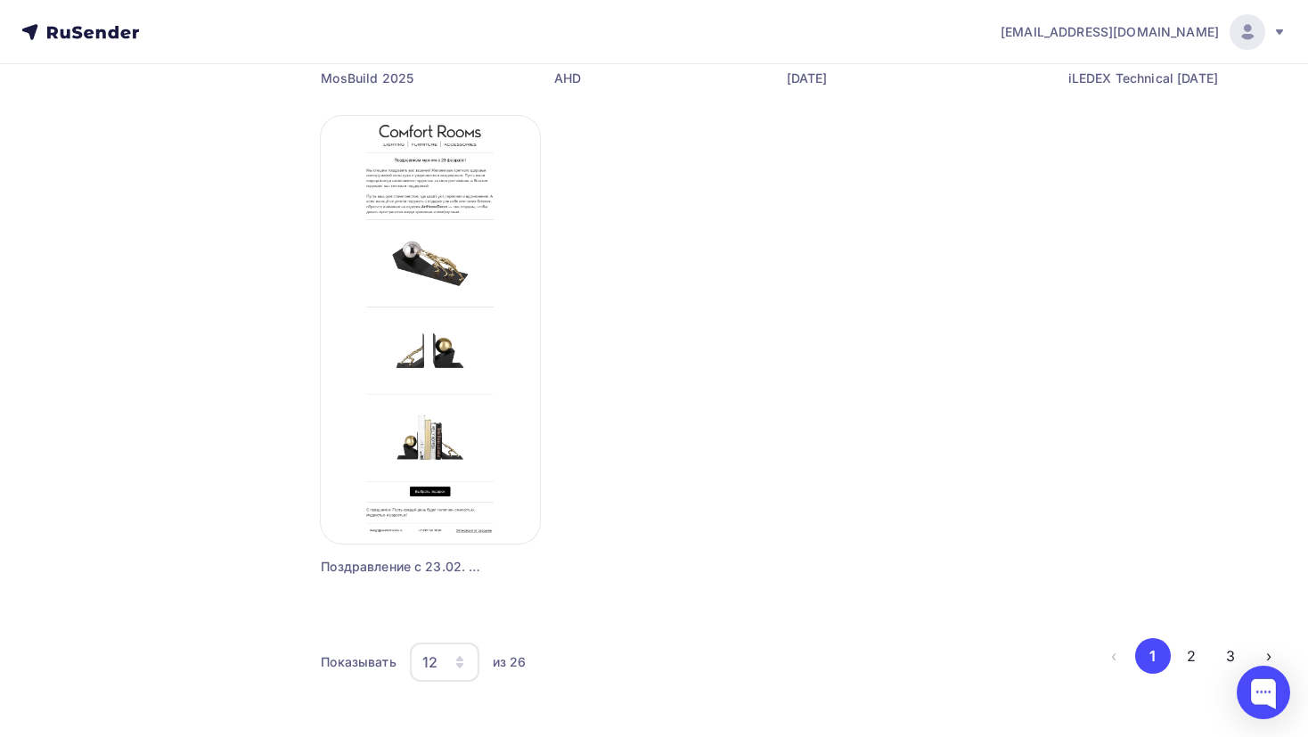
click at [436, 672] on div "12" at bounding box center [429, 661] width 15 height 21
click at [484, 571] on div "30" at bounding box center [515, 571] width 171 height 21
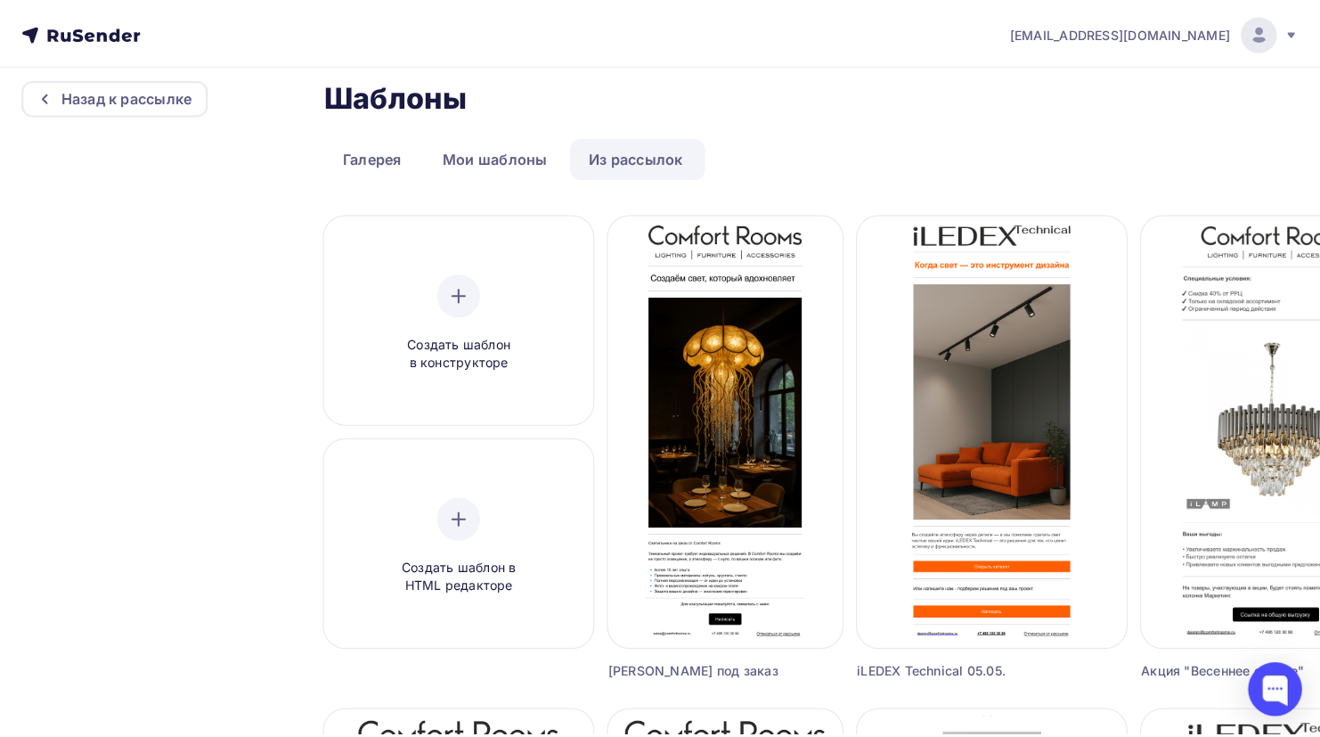
scroll to position [0, 0]
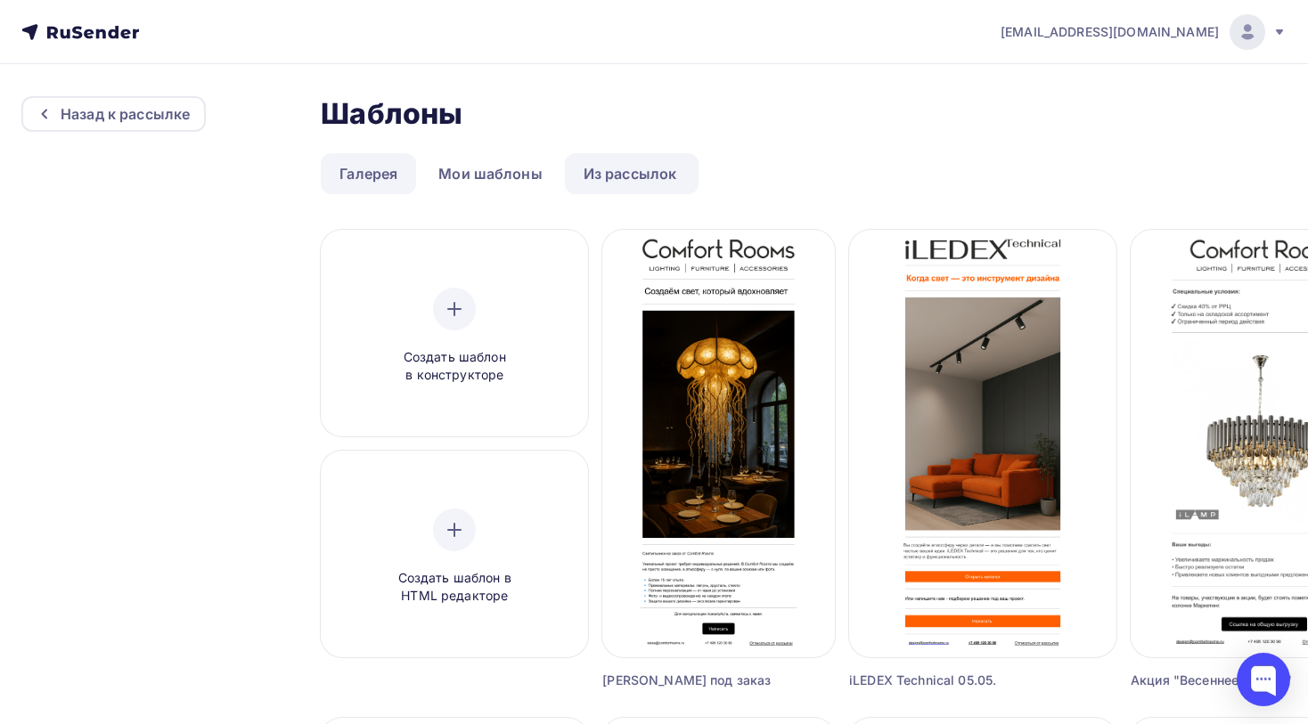
click at [398, 171] on link "Галерея" at bounding box center [368, 173] width 95 height 41
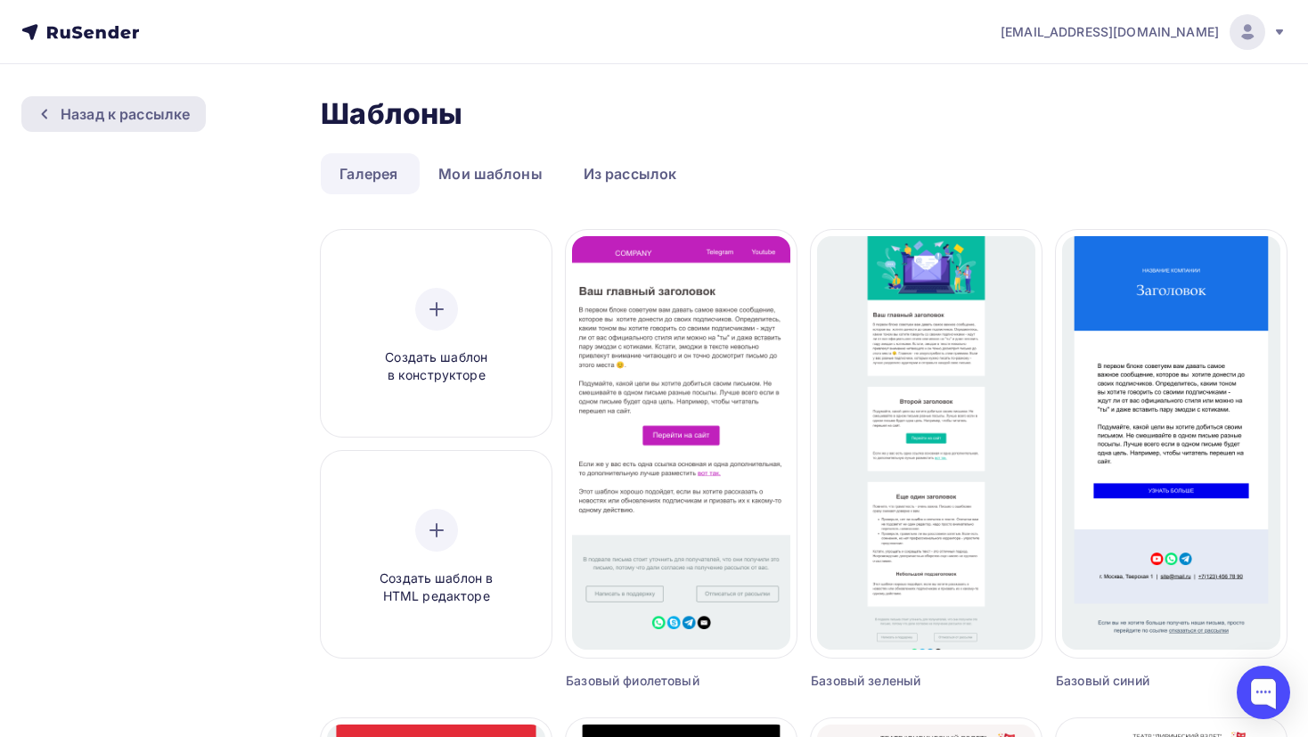
click at [85, 117] on div "Назад к рассылке" at bounding box center [125, 113] width 129 height 21
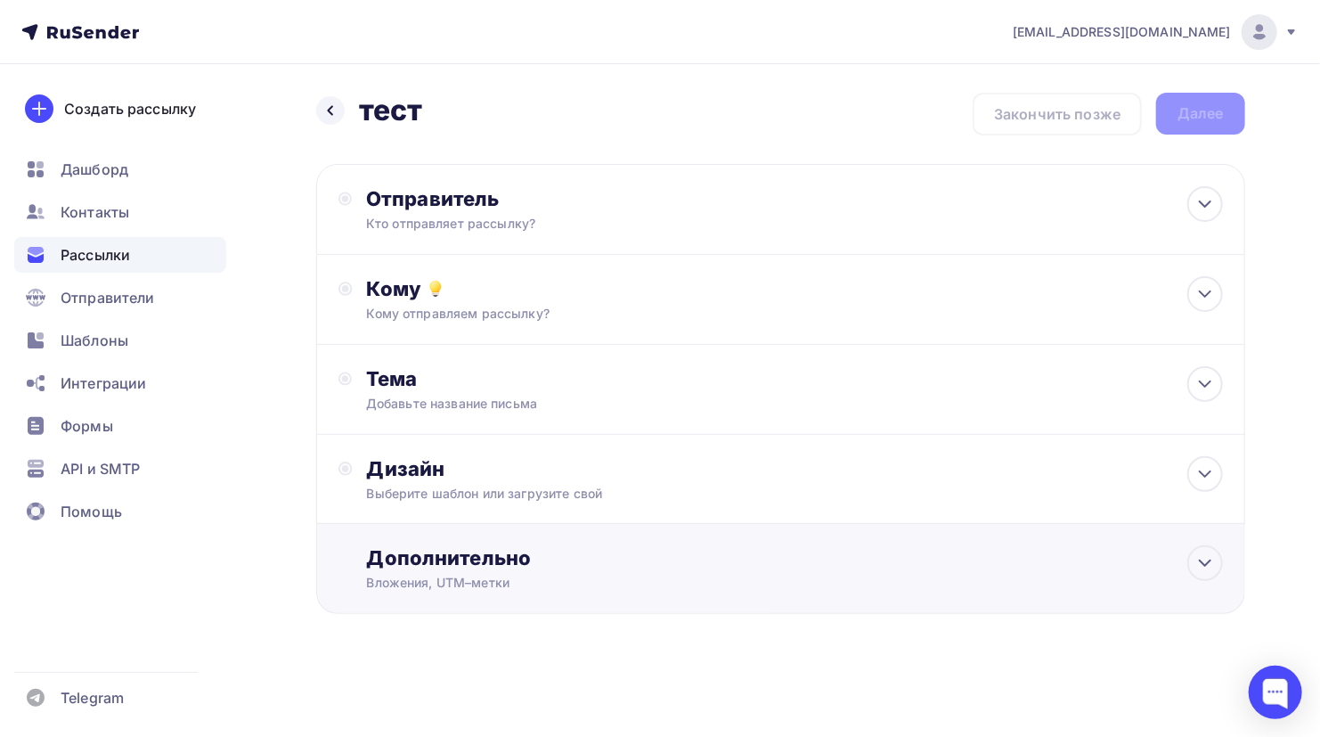
click at [601, 557] on div "Дополнительно" at bounding box center [795, 557] width 857 height 25
